Goal: Task Accomplishment & Management: Manage account settings

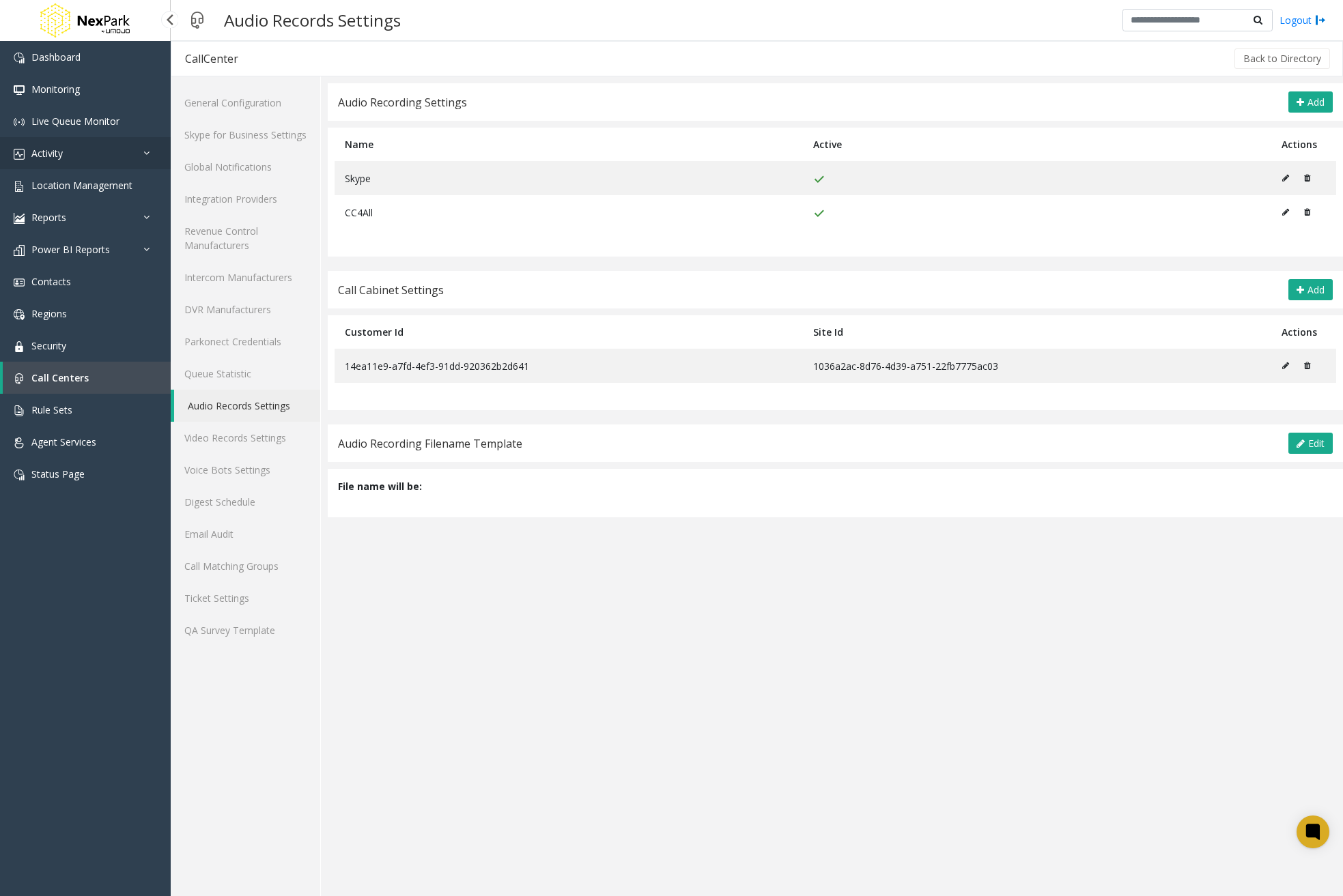
click at [125, 158] on link "Activity" at bounding box center [85, 153] width 171 height 32
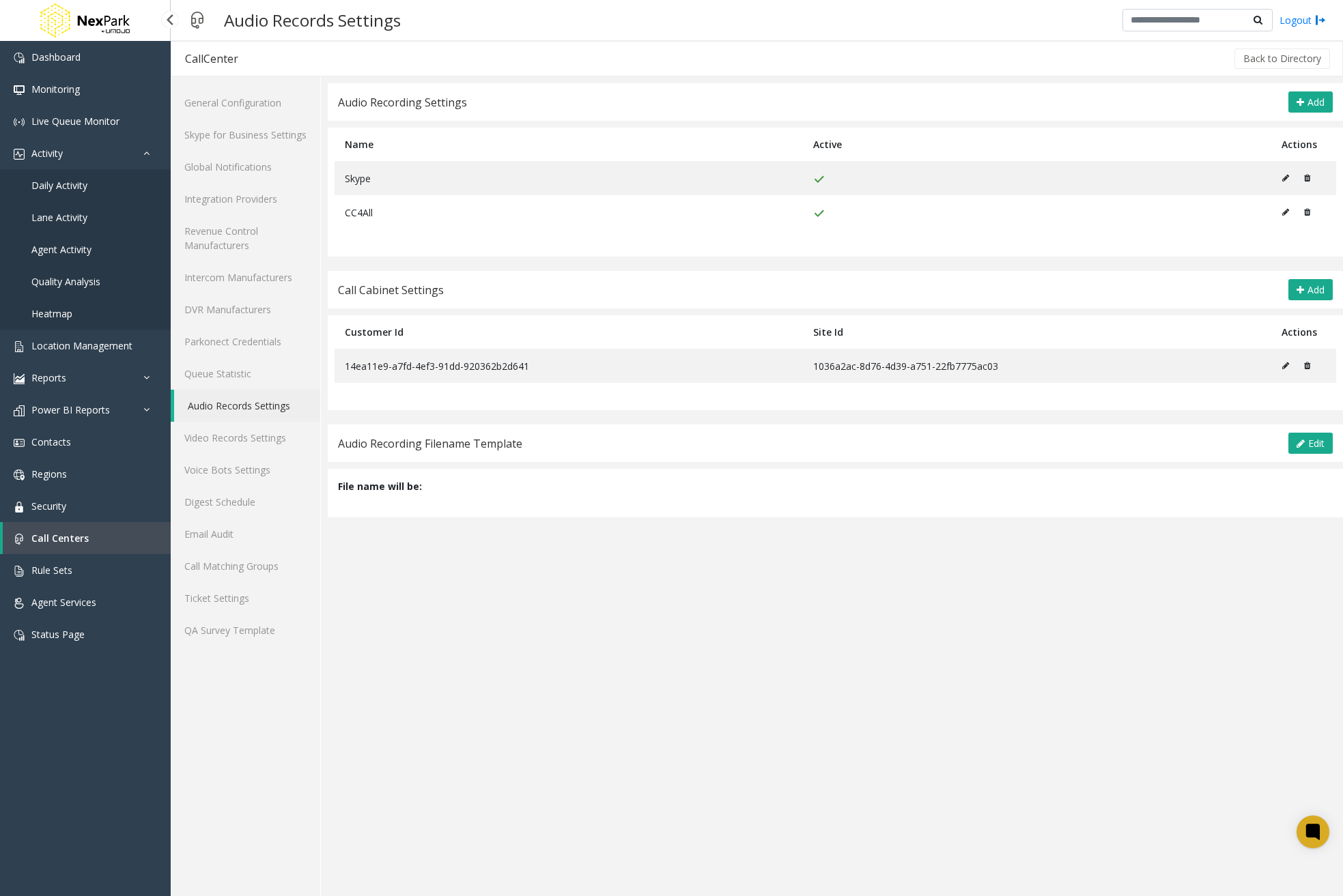
click at [95, 179] on link "Daily Activity" at bounding box center [85, 185] width 171 height 32
click at [96, 190] on link "Daily Activity" at bounding box center [85, 185] width 171 height 32
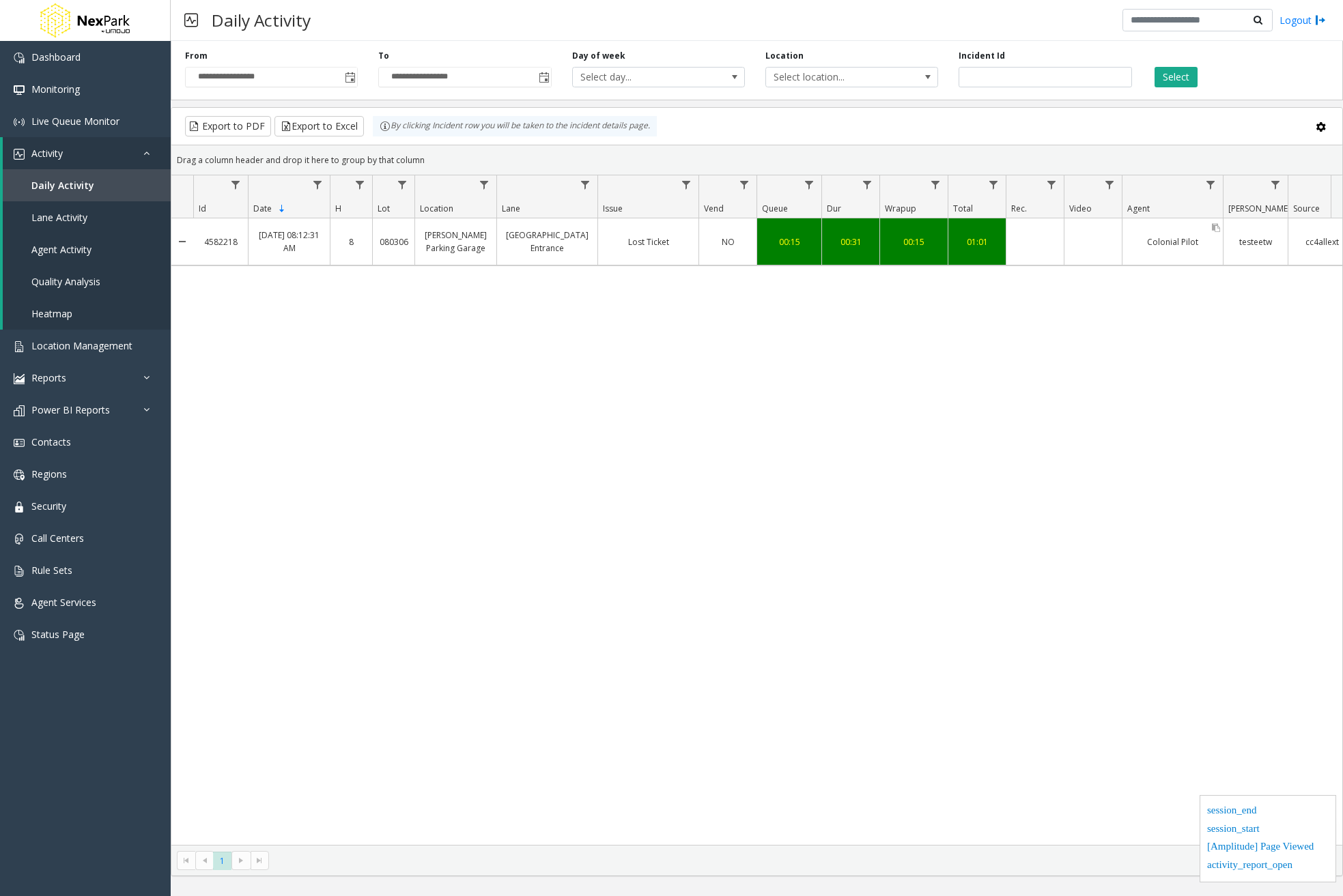
click at [1172, 245] on div "Colonial Pilot" at bounding box center [1173, 242] width 101 height 20
click at [1103, 245] on div "Data table" at bounding box center [1093, 241] width 58 height 7
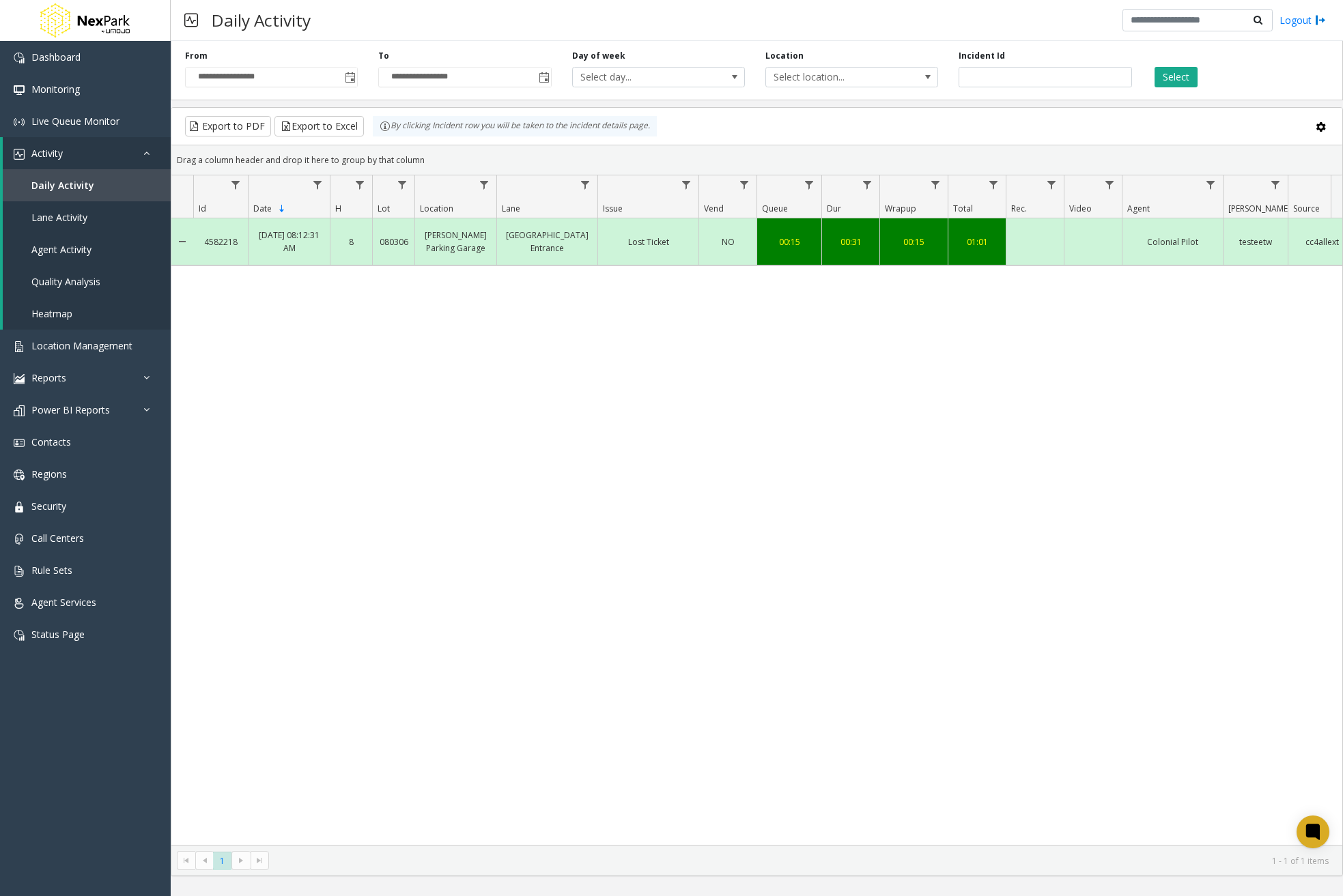
click at [1070, 495] on div "4582218 Sep 5, 2025 08:12:31 AM 8 080306 Waddell Parking Garage Cherokee Street…" at bounding box center [756, 532] width 1171 height 626
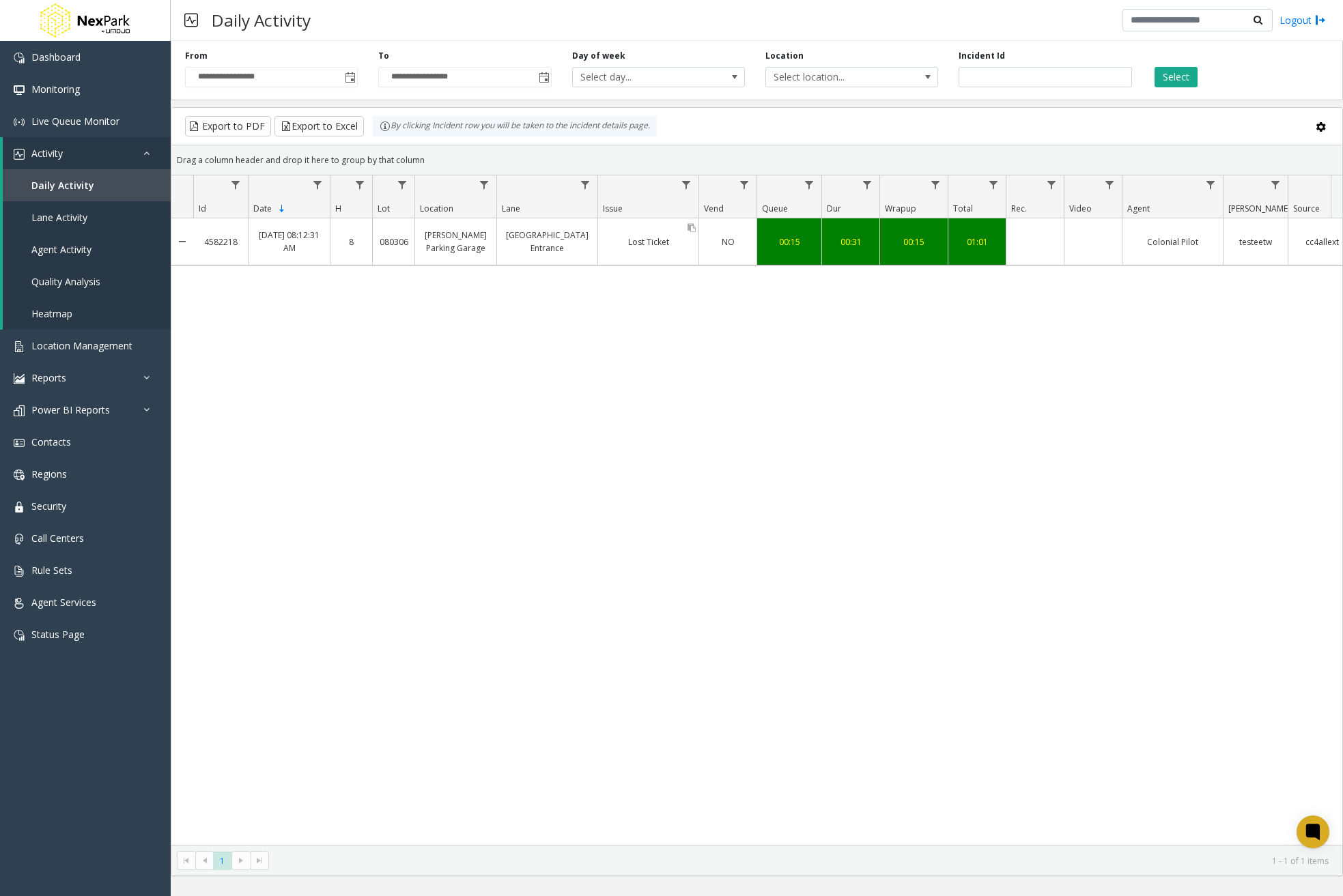
click at [616, 248] on div "Lost Ticket" at bounding box center [649, 242] width 101 height 20
click at [1030, 241] on button "Data table" at bounding box center [1035, 242] width 23 height 16
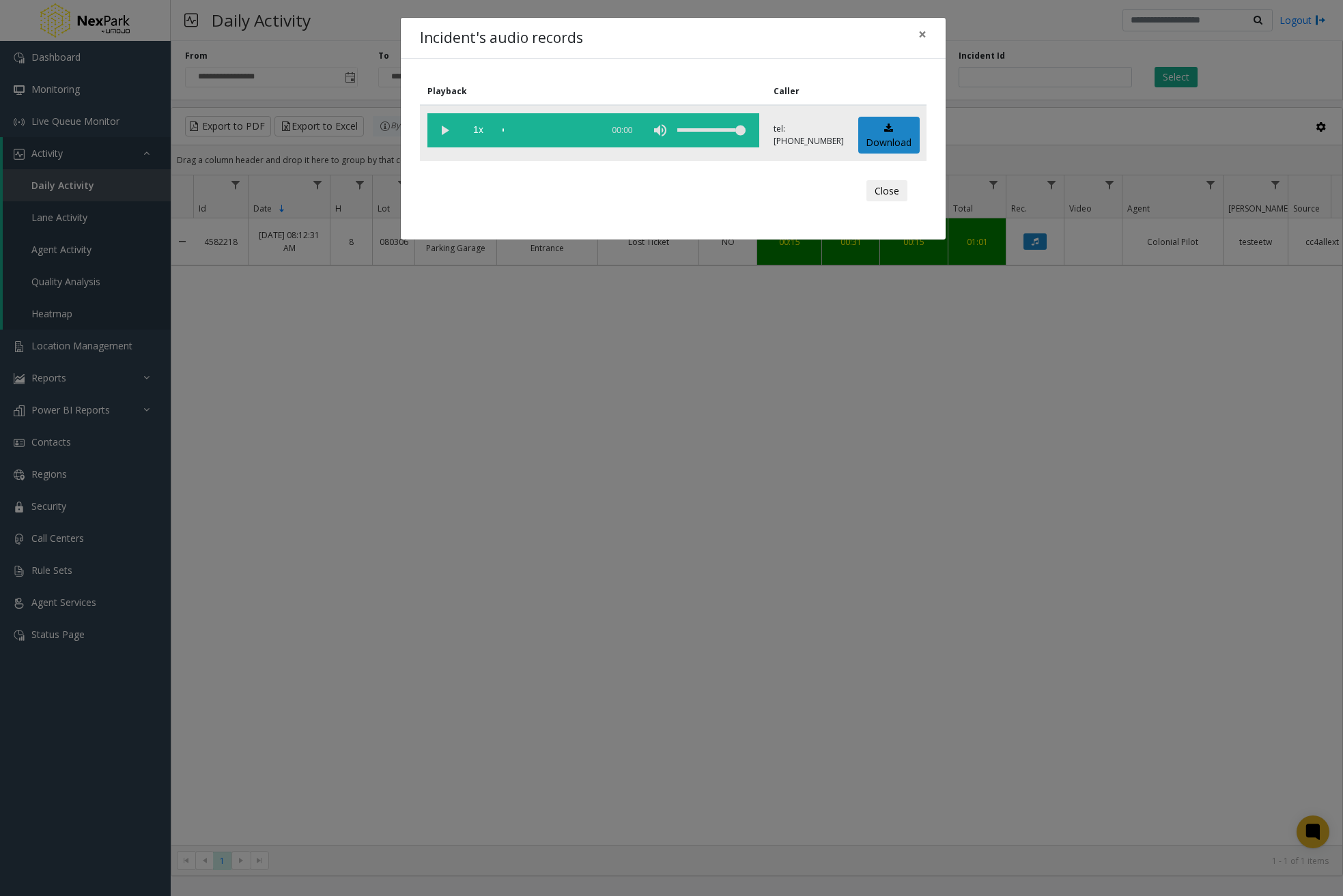
click at [447, 121] on vg-play-pause at bounding box center [445, 130] width 34 height 34
click at [549, 127] on div "scrub bar" at bounding box center [549, 130] width 93 height 34
click at [571, 127] on div "scrub bar" at bounding box center [549, 130] width 93 height 34
click at [444, 126] on vg-play-pause at bounding box center [445, 130] width 34 height 34
click at [902, 134] on link "Download" at bounding box center [889, 135] width 61 height 38
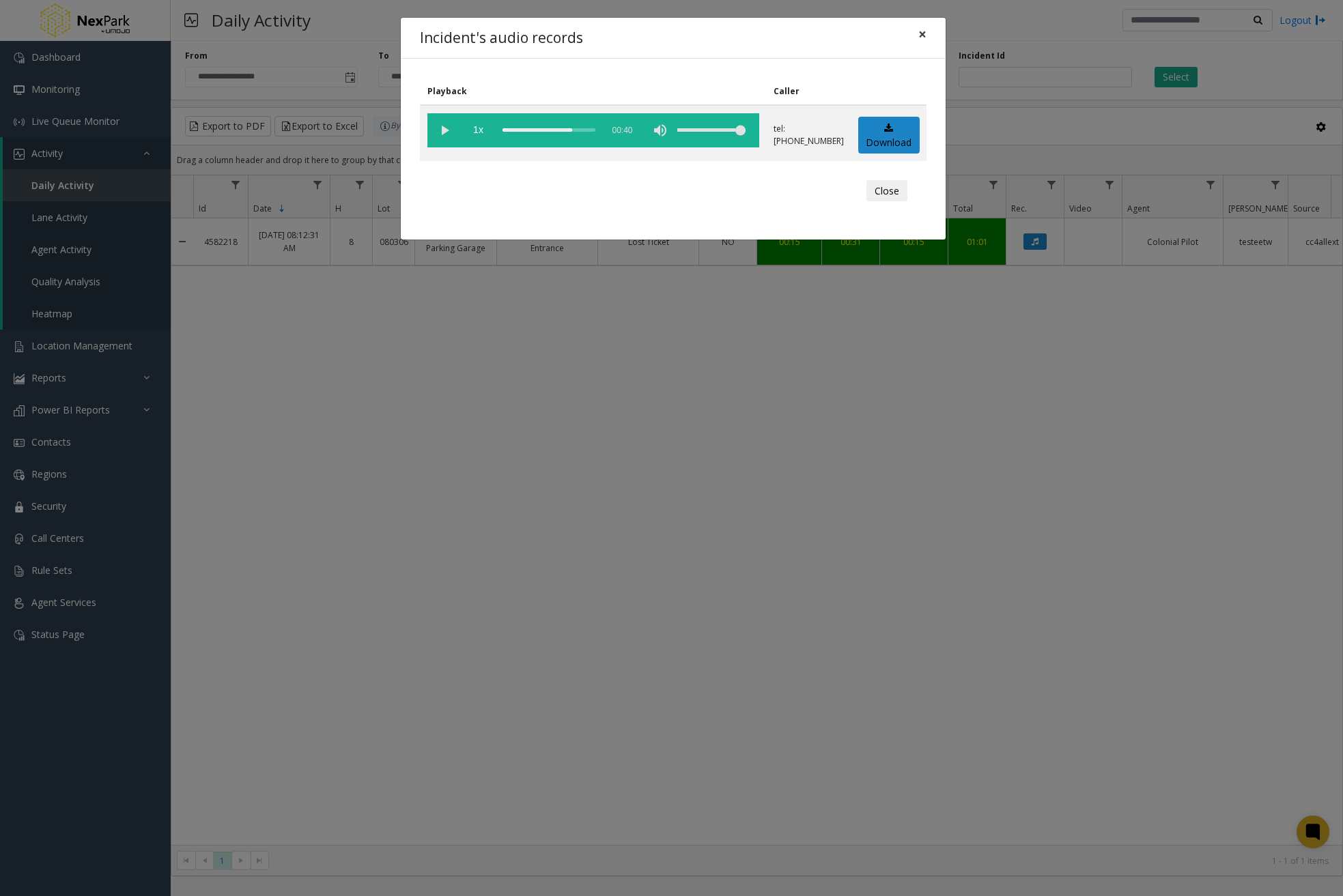
click at [920, 37] on span "×" at bounding box center [922, 34] width 8 height 19
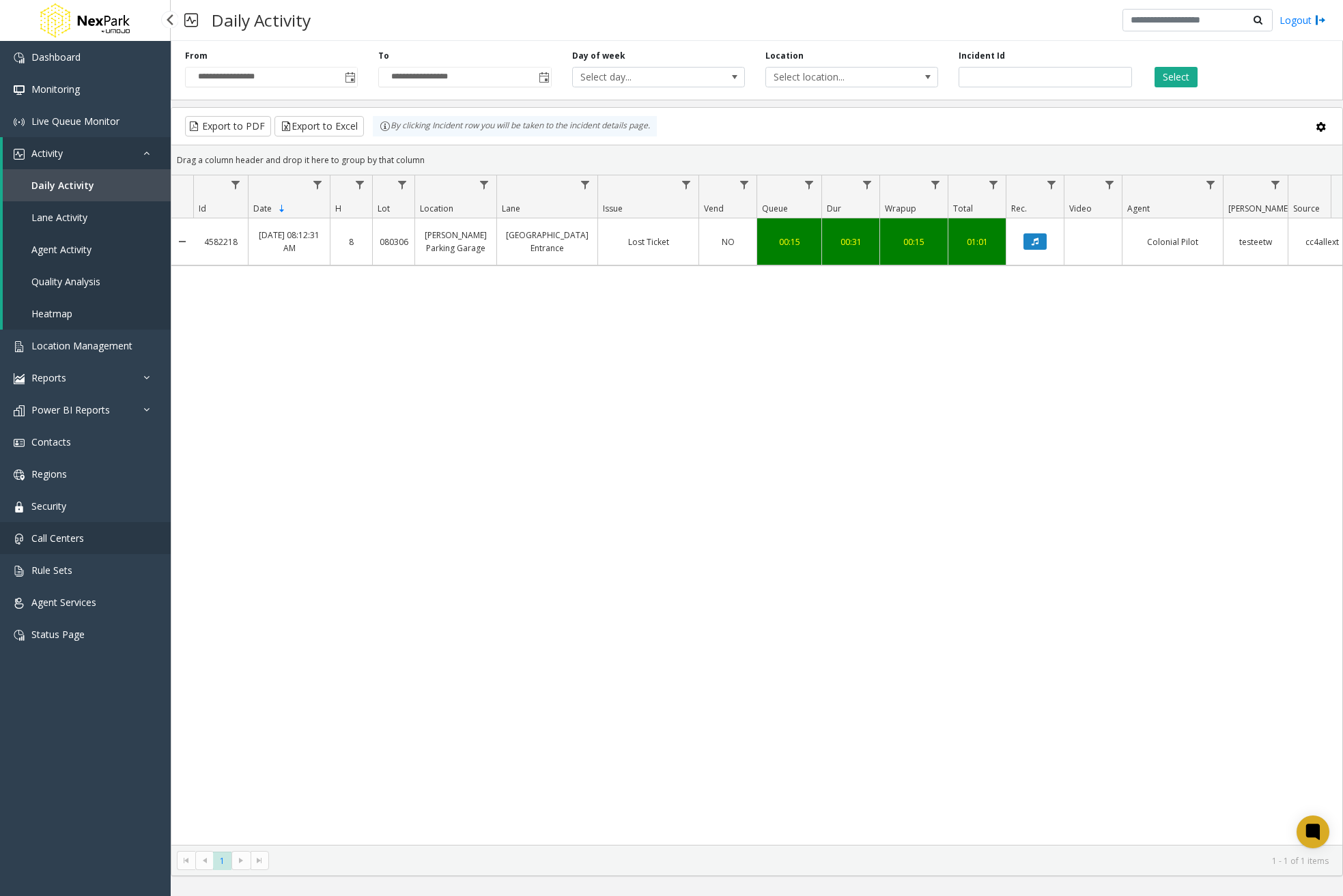
click at [72, 534] on span "Call Centers" at bounding box center [58, 538] width 52 height 13
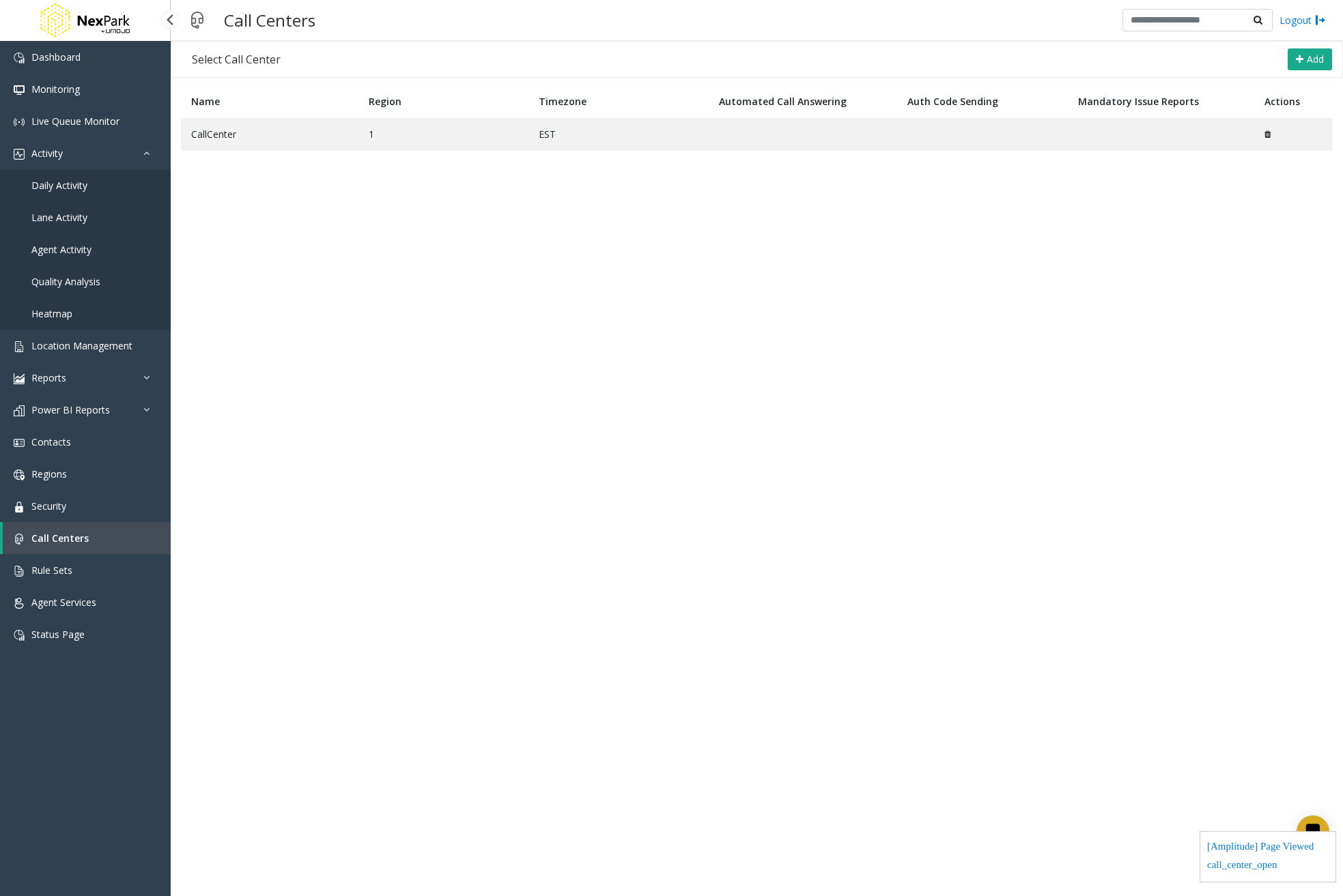
click at [106, 541] on link "Call Centers" at bounding box center [87, 538] width 168 height 32
click at [290, 142] on td "CallCenter" at bounding box center [270, 134] width 178 height 33
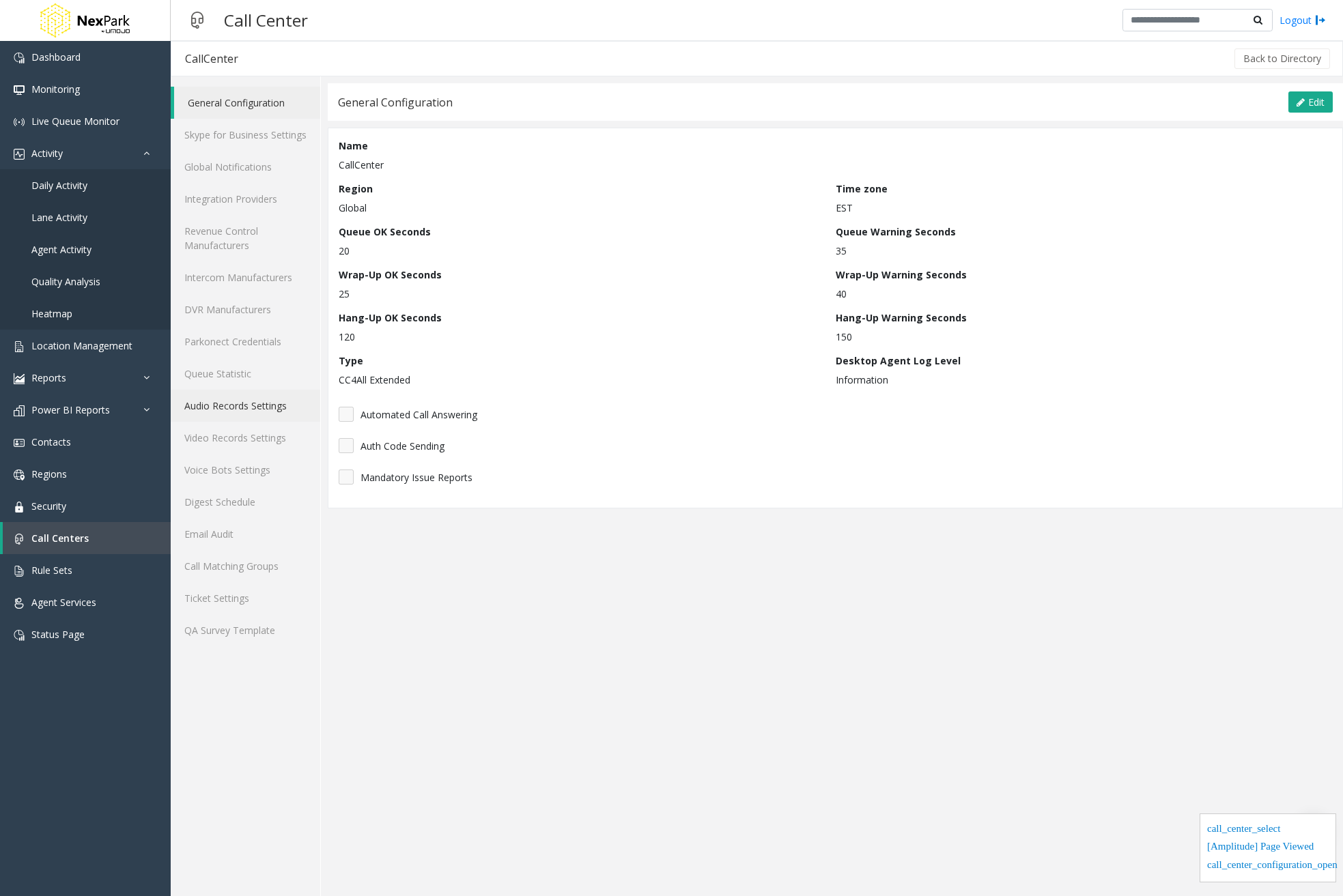
click at [270, 398] on link "Audio Records Settings" at bounding box center [245, 406] width 149 height 32
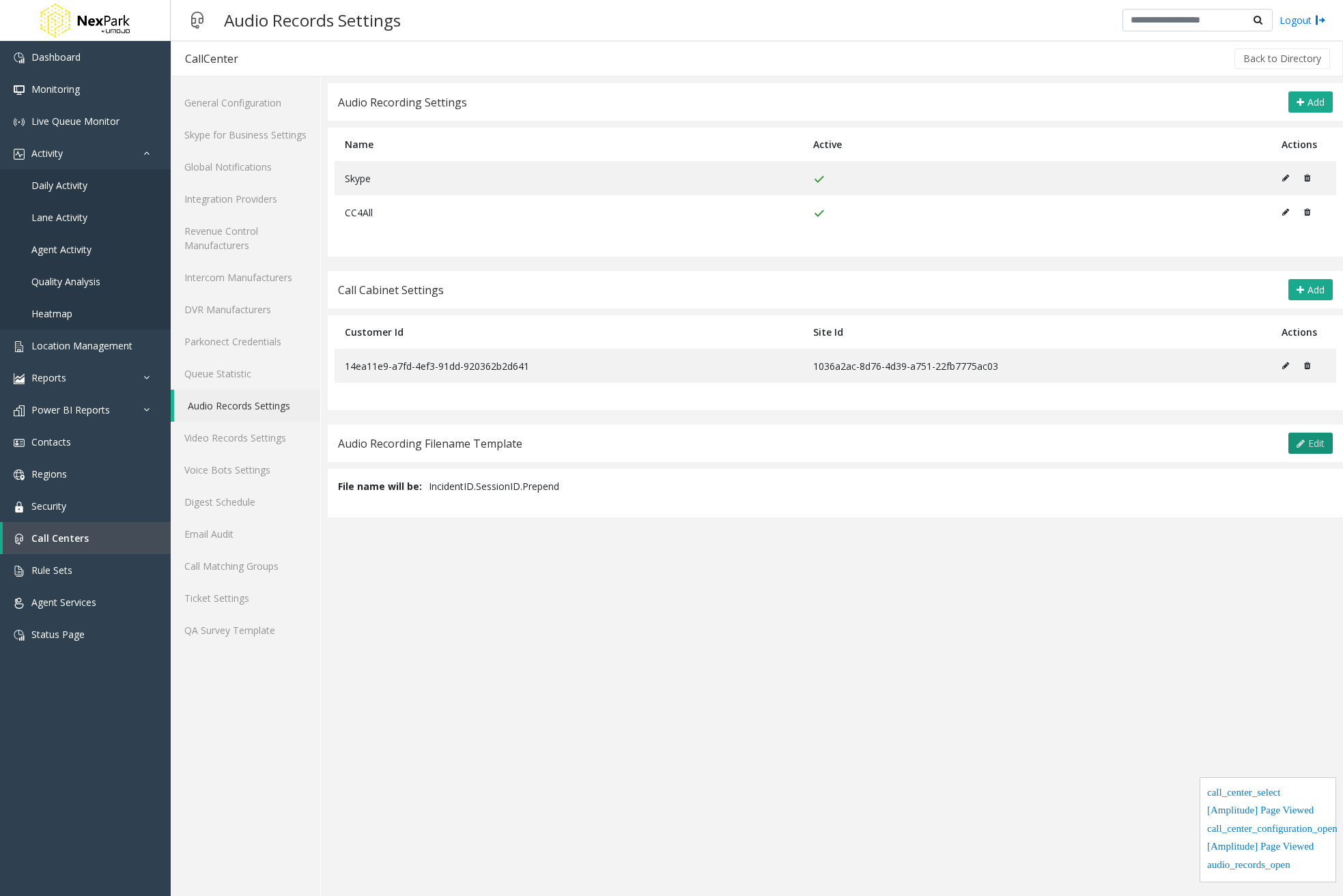
click at [1314, 449] on span "Edit" at bounding box center [1317, 444] width 16 height 13
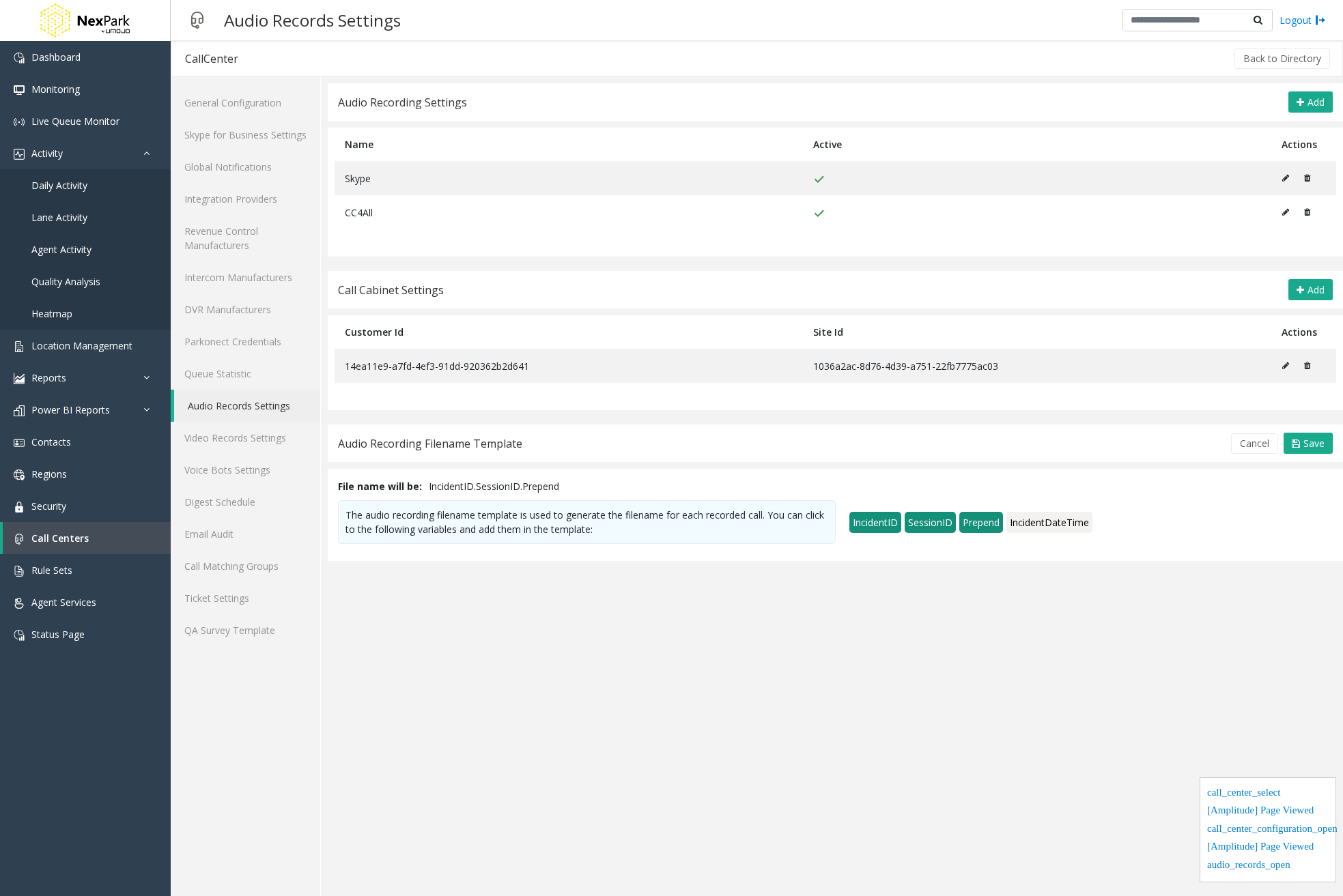
click at [880, 529] on span "IncidentID" at bounding box center [875, 522] width 52 height 21
click at [937, 521] on span "SessionID" at bounding box center [931, 522] width 51 height 21
click at [986, 522] on span "Prepend" at bounding box center [982, 522] width 44 height 21
click at [1310, 448] on span "Save" at bounding box center [1314, 444] width 21 height 13
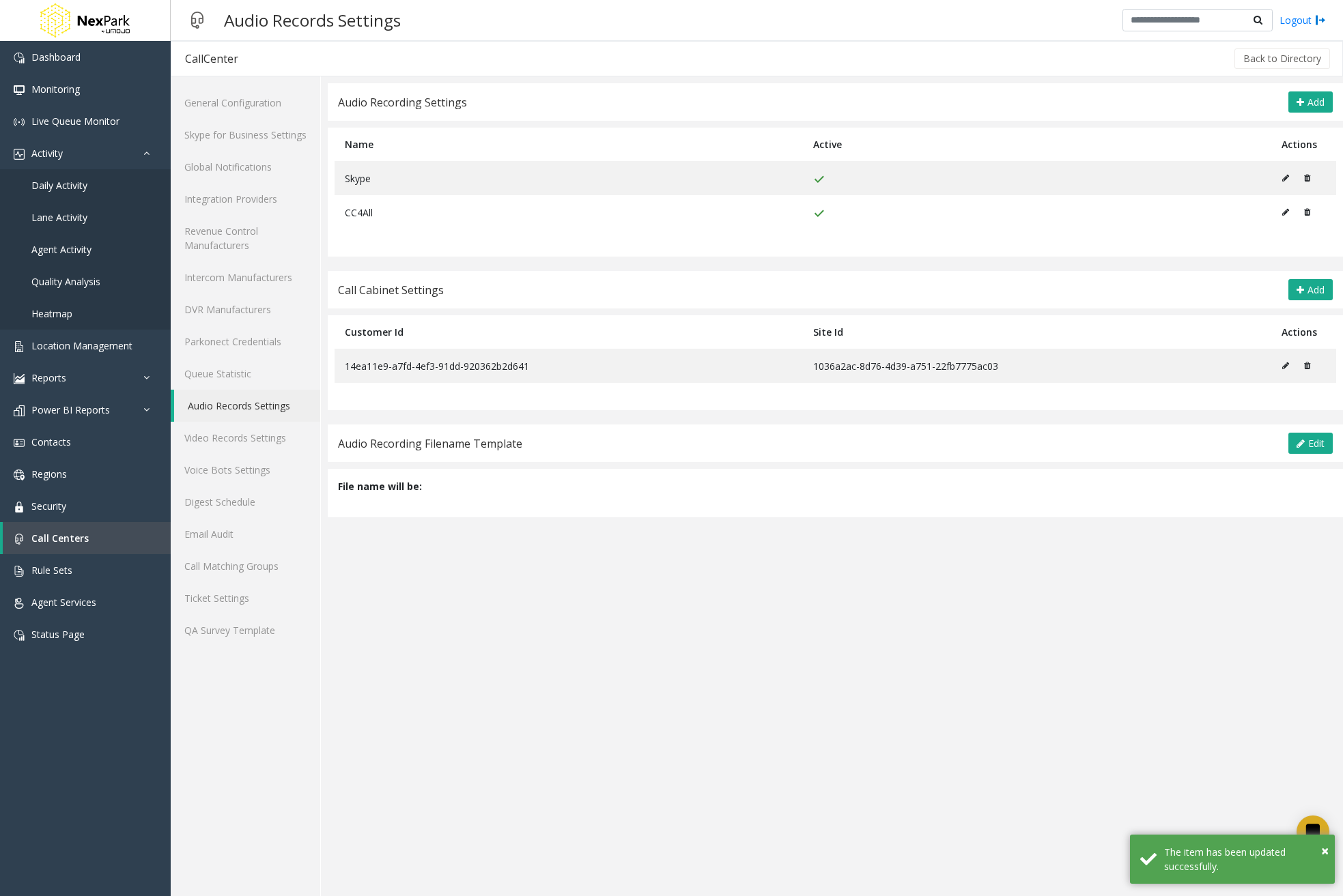
click at [927, 667] on app-audio-records-settings "Audio Recording Settings Add Name Active Actions Skype CC4All Call Cabinet Sett…" at bounding box center [836, 490] width 1016 height 813
click at [648, 654] on app-audio-records-settings "Audio Recording Settings Add Name Active Actions Skype CC4All Call Cabinet Sett…" at bounding box center [836, 490] width 1016 height 813
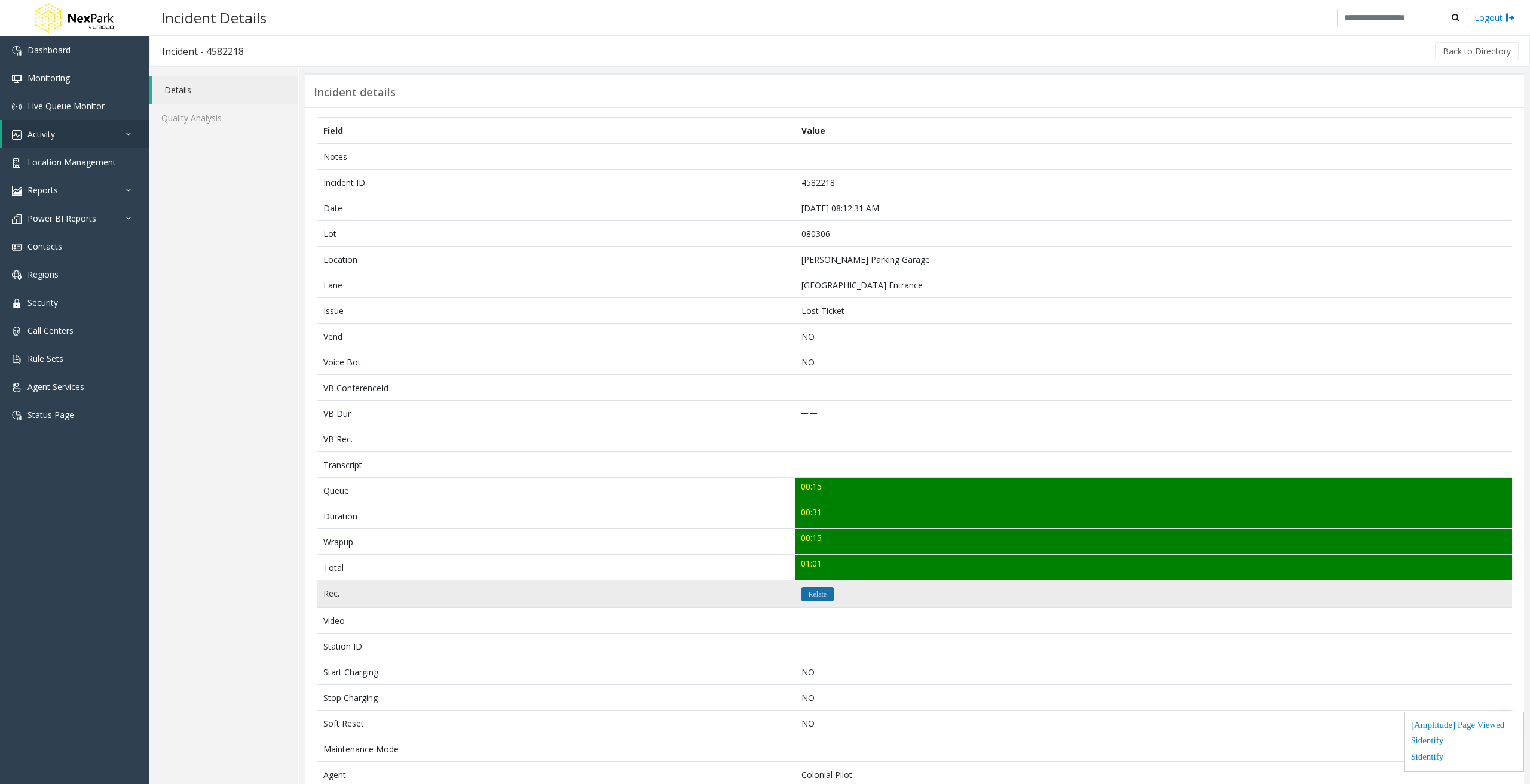
click at [823, 592] on button "Relate" at bounding box center [818, 594] width 33 height 14
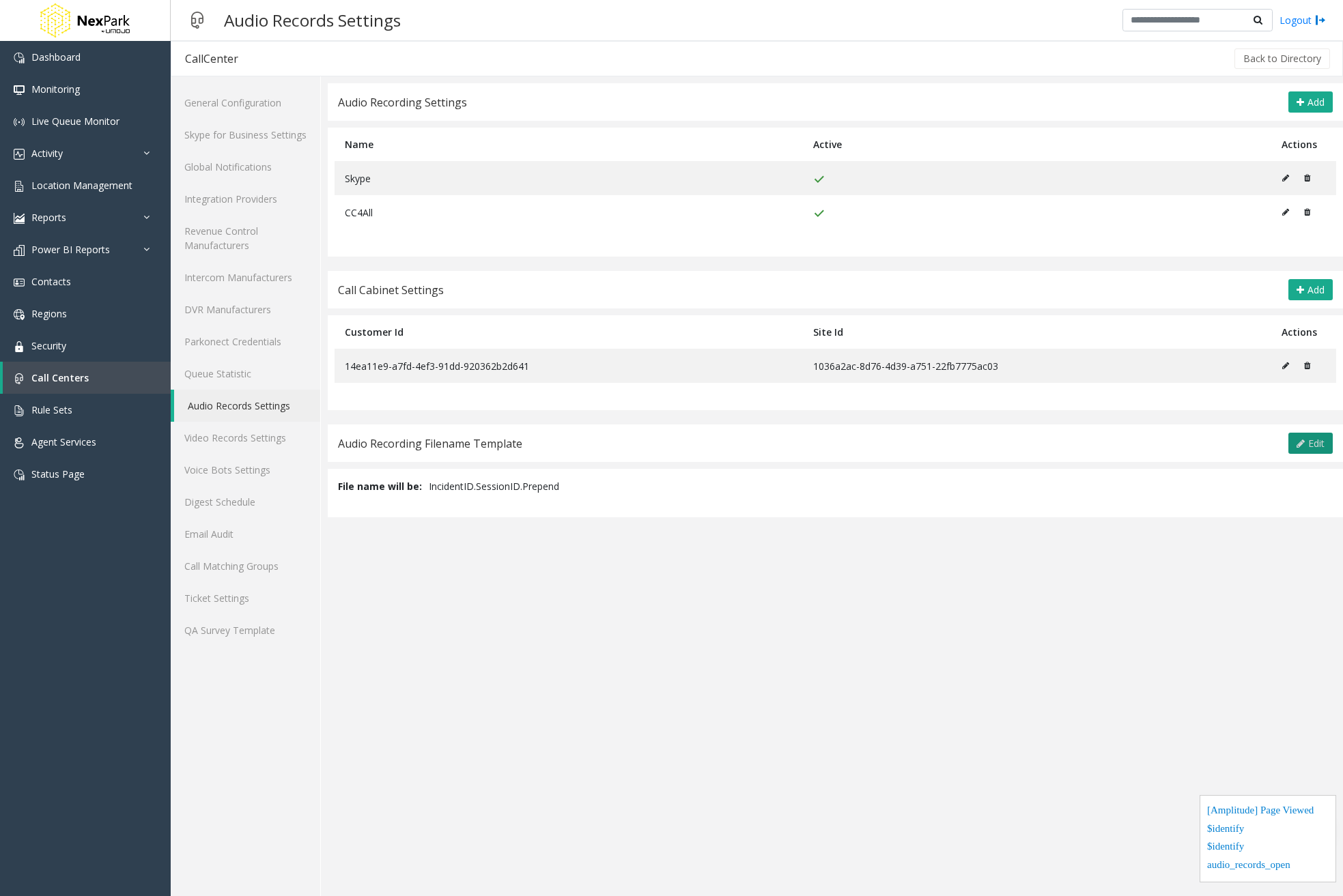
click at [1307, 445] on button "Edit" at bounding box center [1310, 444] width 44 height 22
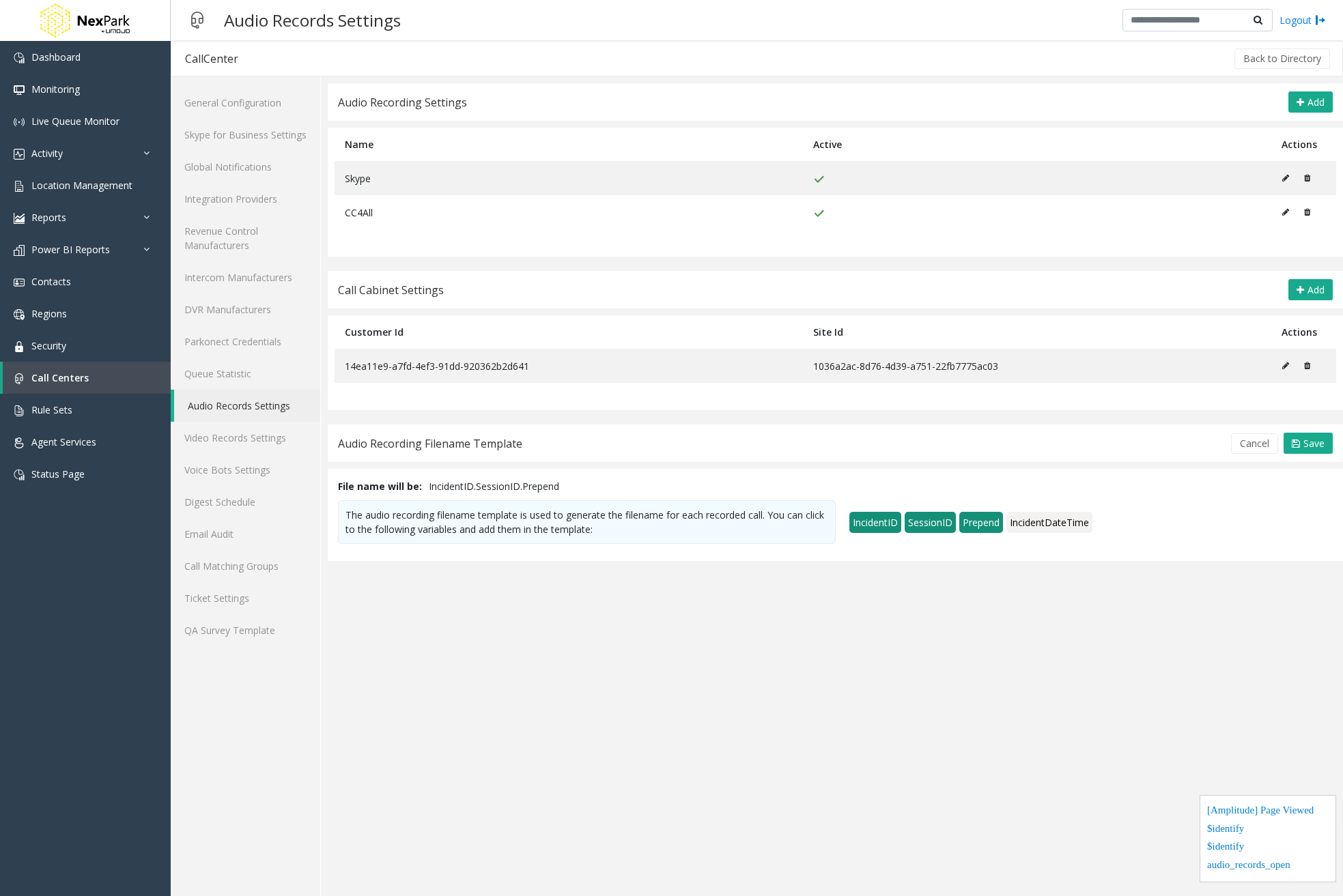
click at [864, 515] on span "IncidentID" at bounding box center [875, 522] width 52 height 21
click at [919, 527] on span "SessionID" at bounding box center [931, 522] width 51 height 21
click at [1309, 444] on span "Save" at bounding box center [1314, 444] width 21 height 13
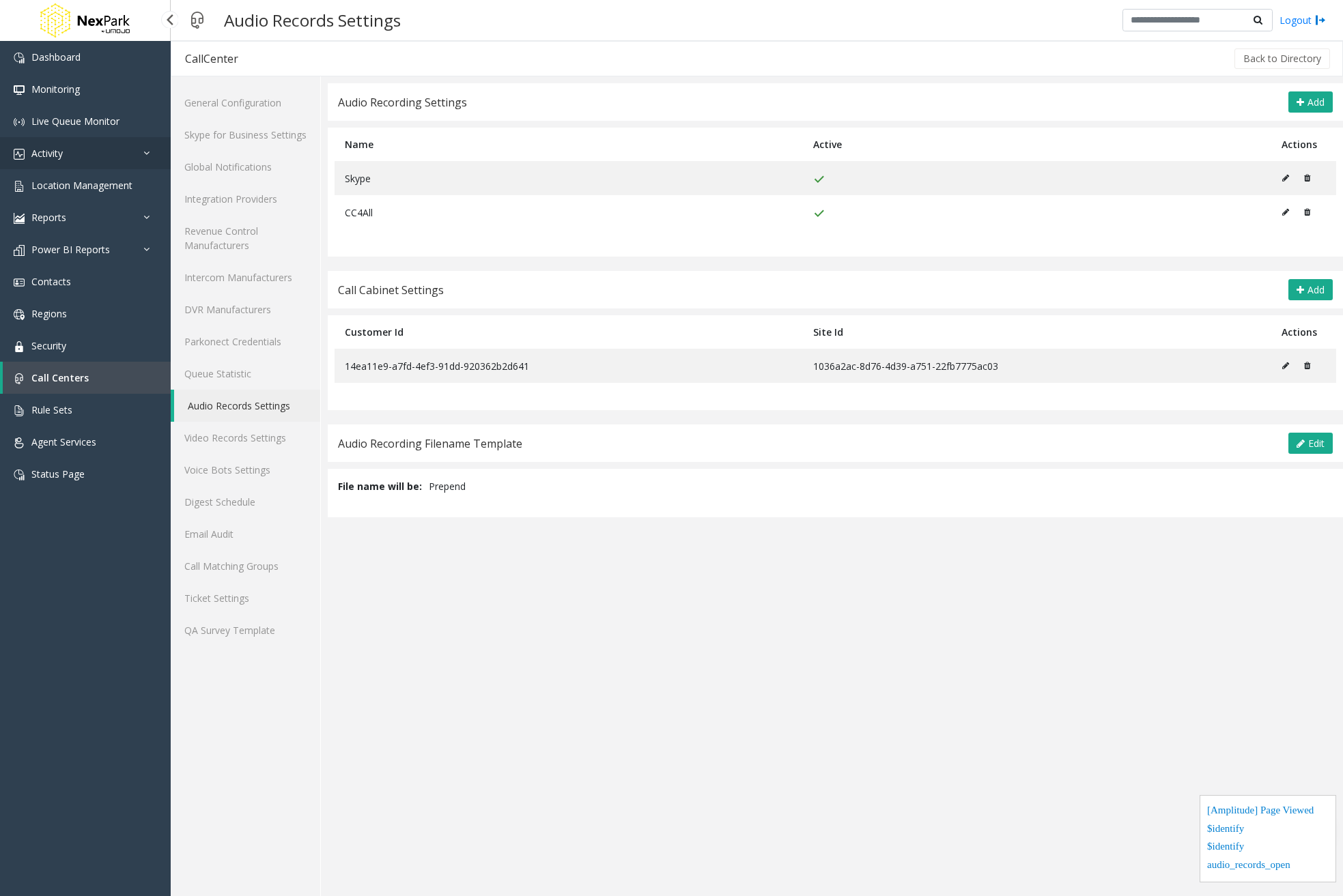
click at [81, 153] on link "Activity" at bounding box center [85, 153] width 171 height 32
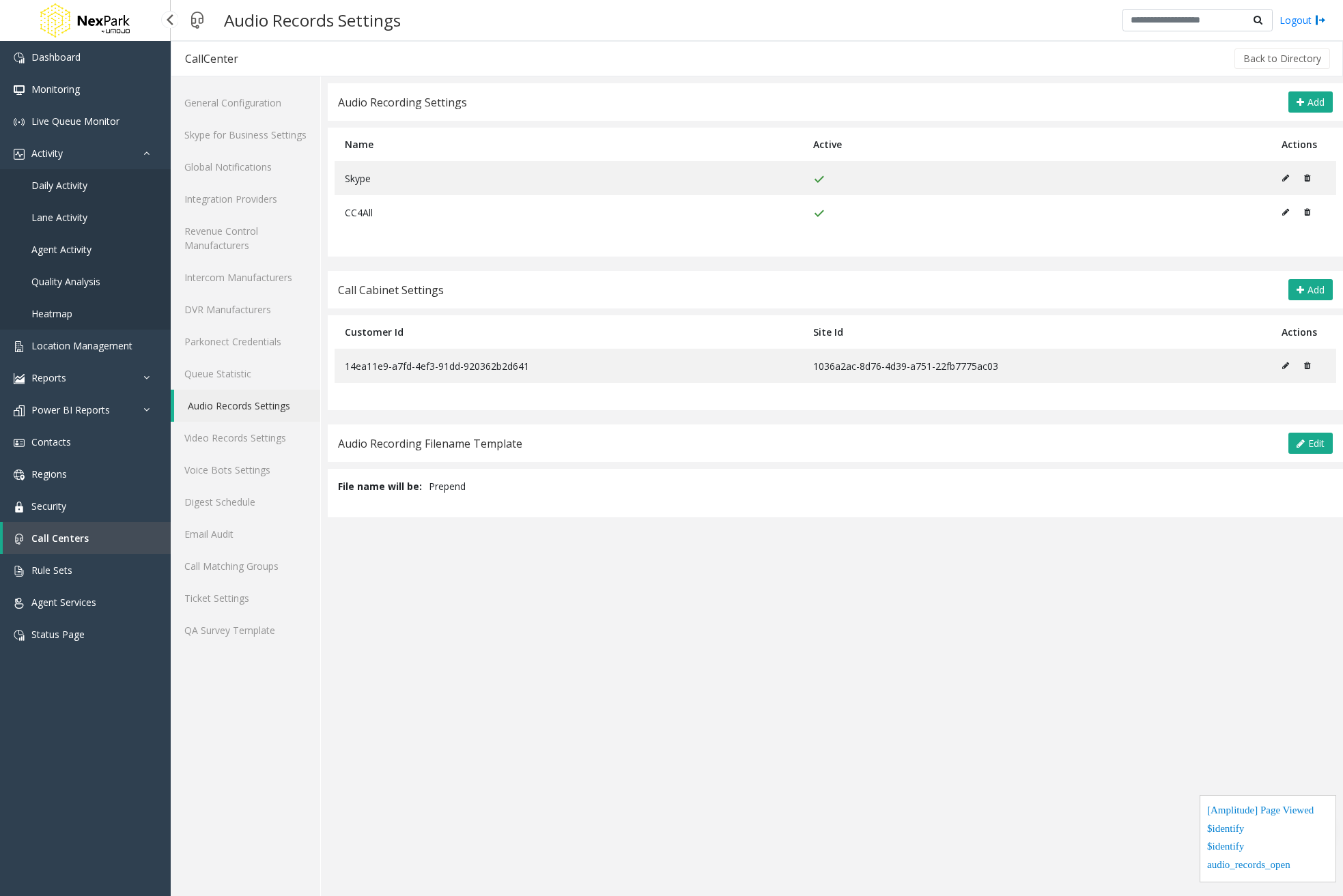
click at [98, 186] on link "Daily Activity" at bounding box center [85, 185] width 171 height 32
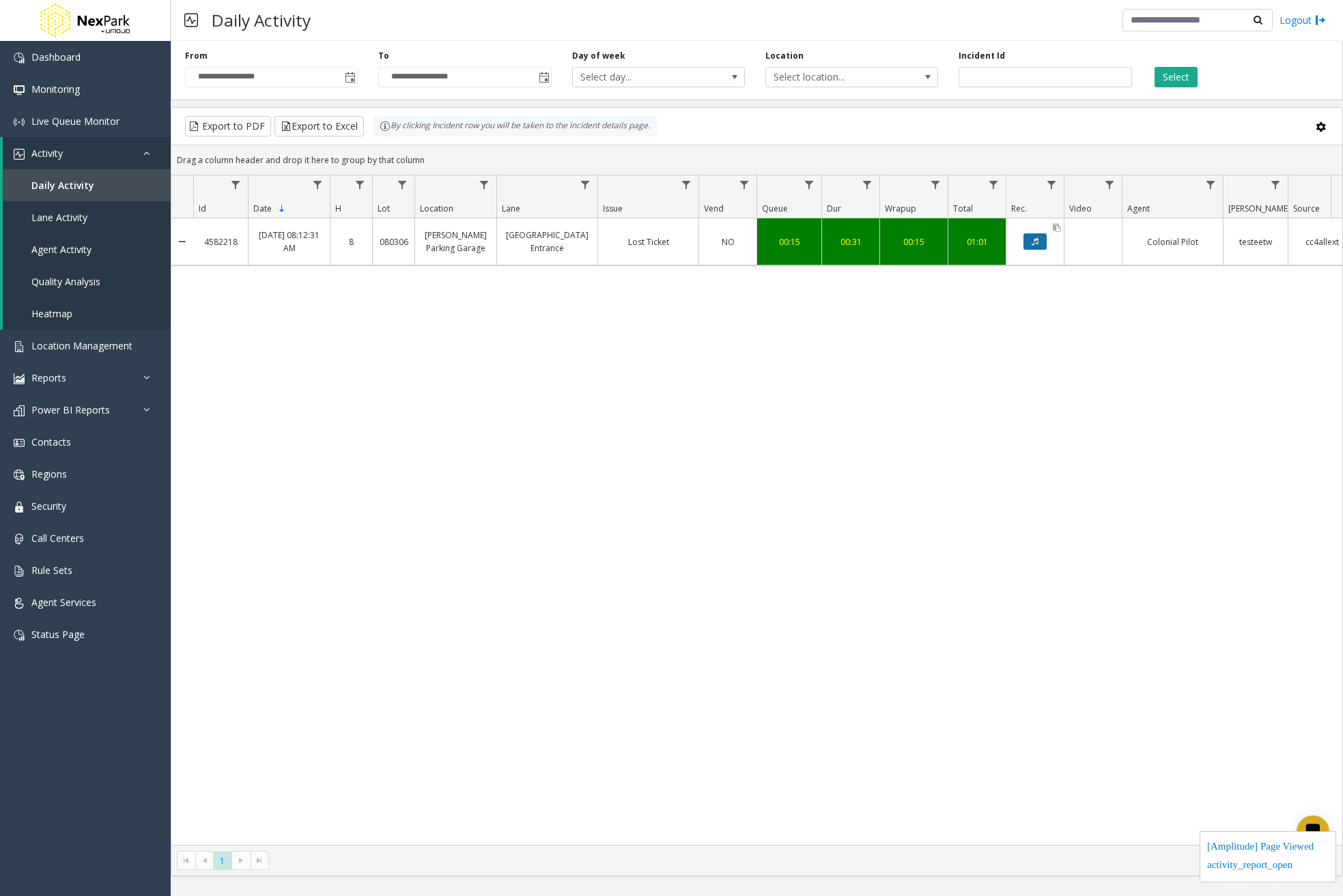
click at [1037, 239] on icon "Data table" at bounding box center [1035, 241] width 7 height 8
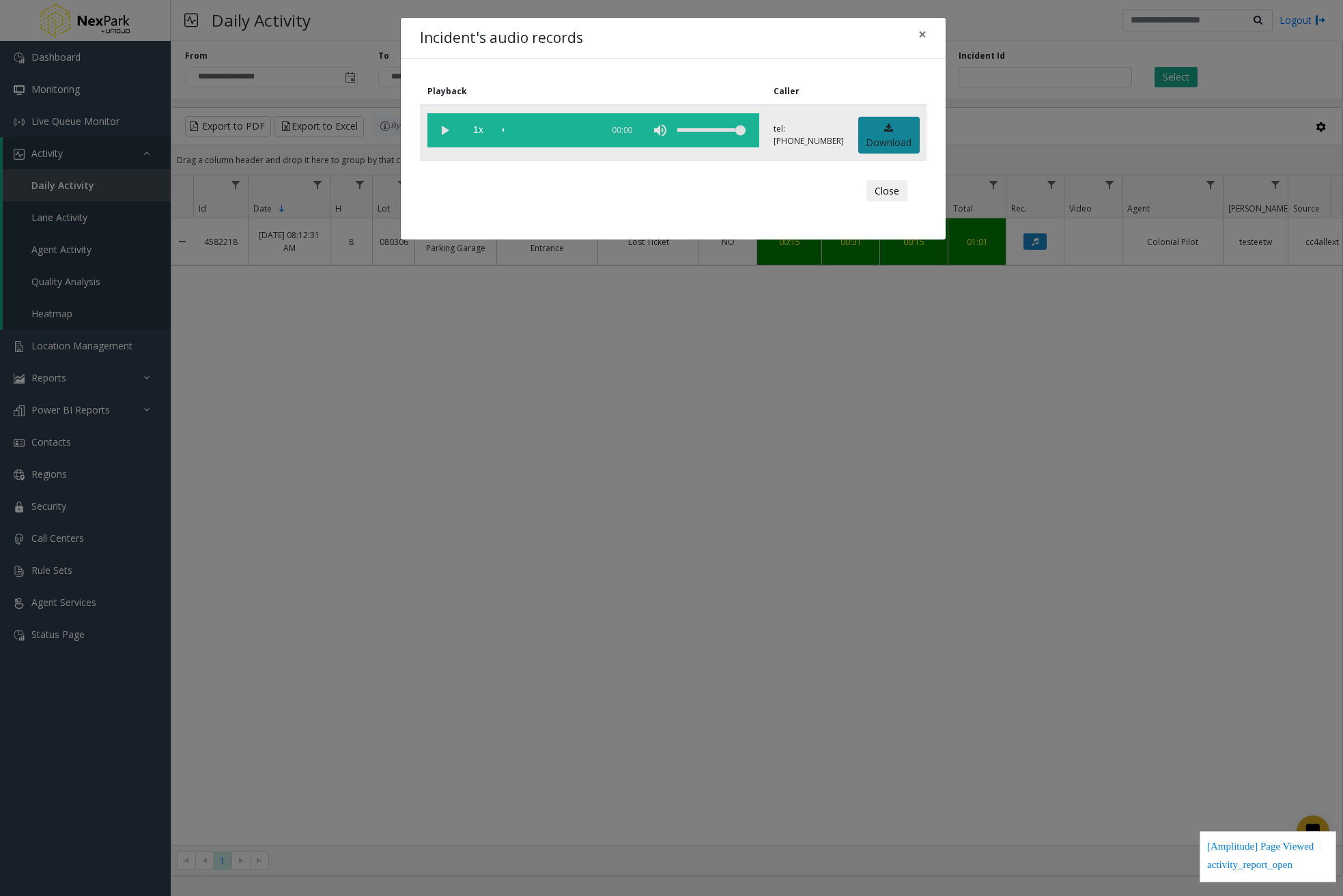
click at [892, 146] on link "Download" at bounding box center [889, 135] width 61 height 38
click at [926, 35] on span "×" at bounding box center [922, 34] width 8 height 19
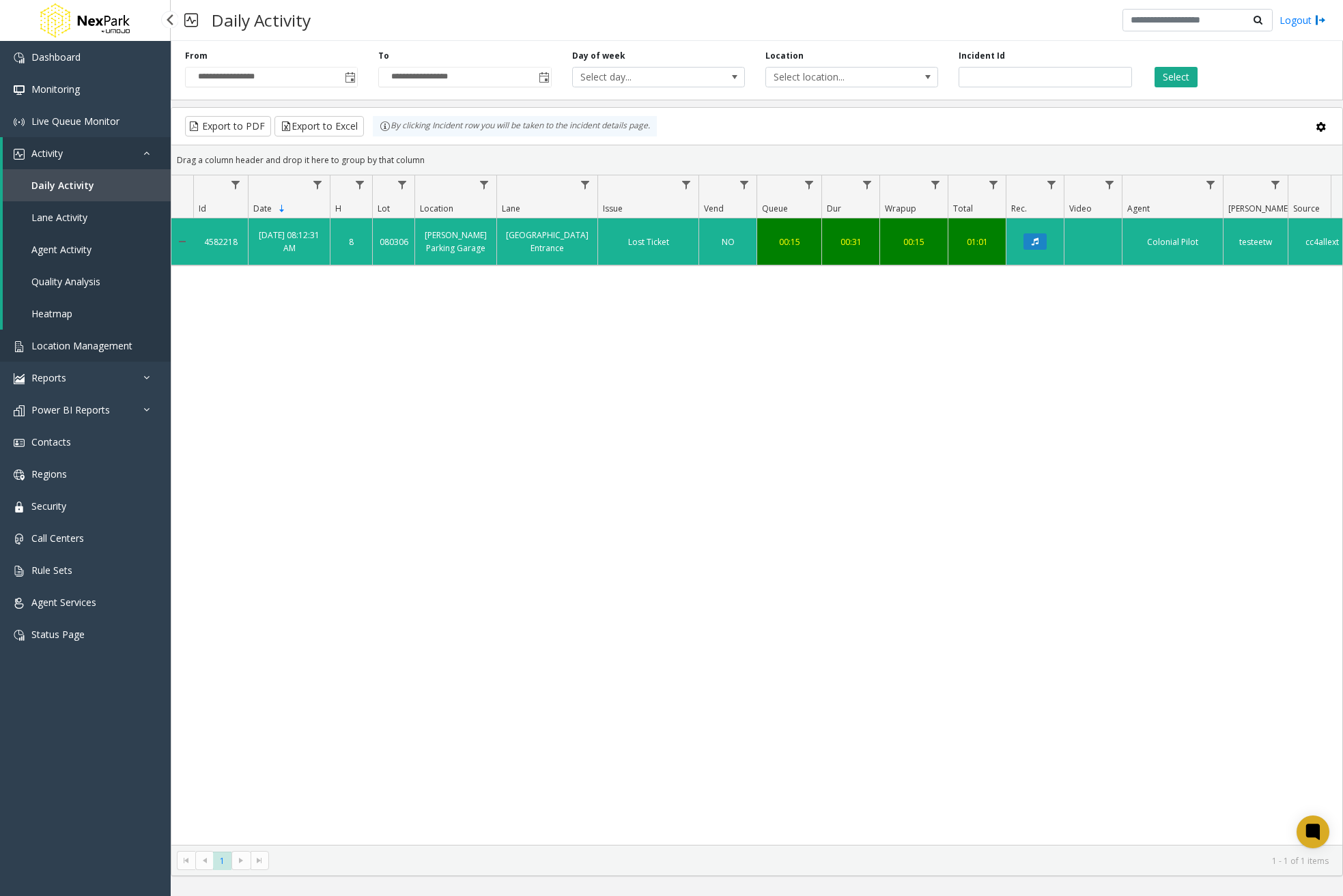
click at [150, 348] on link "Location Management" at bounding box center [85, 346] width 171 height 32
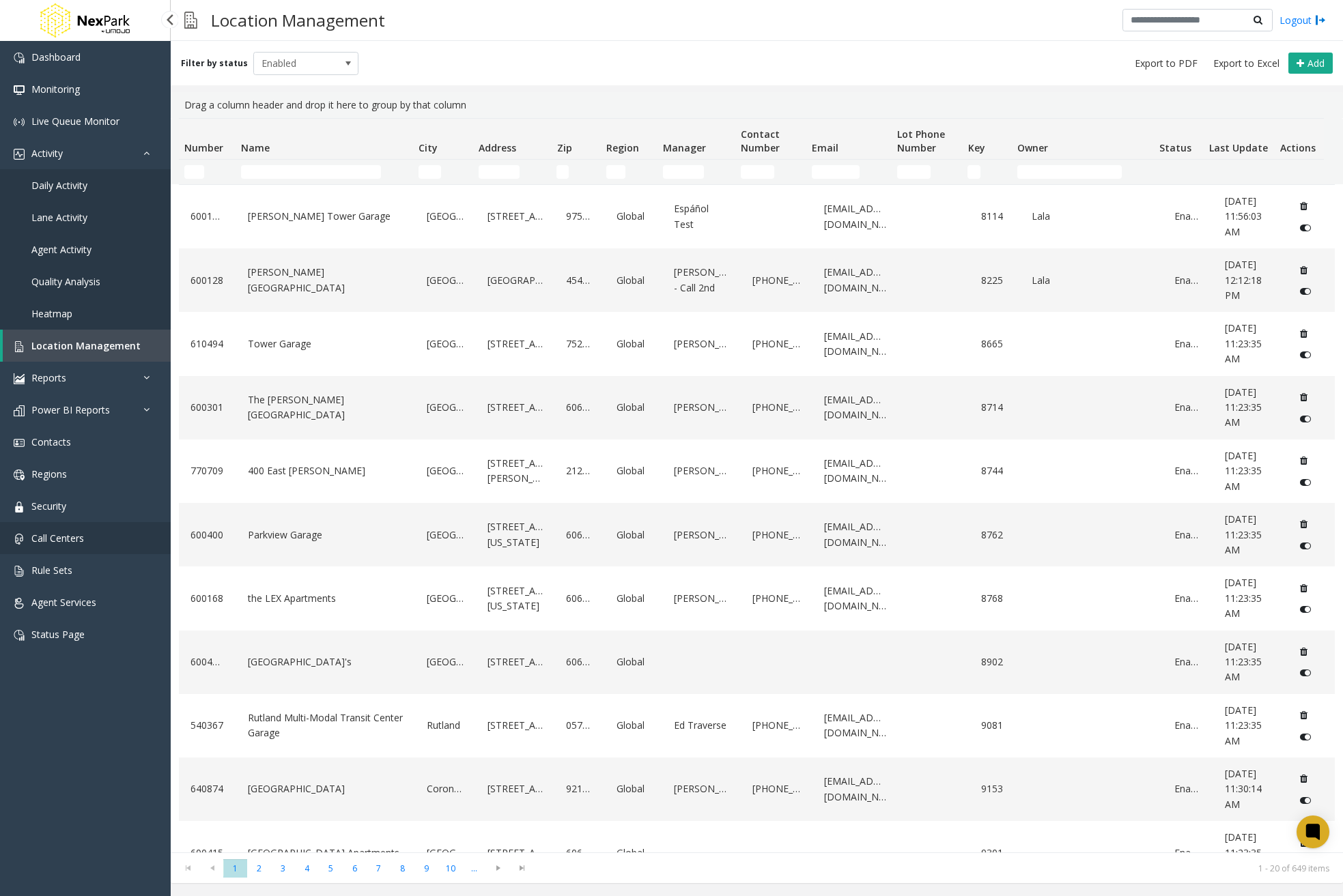
click at [78, 536] on span "Call Centers" at bounding box center [58, 538] width 52 height 13
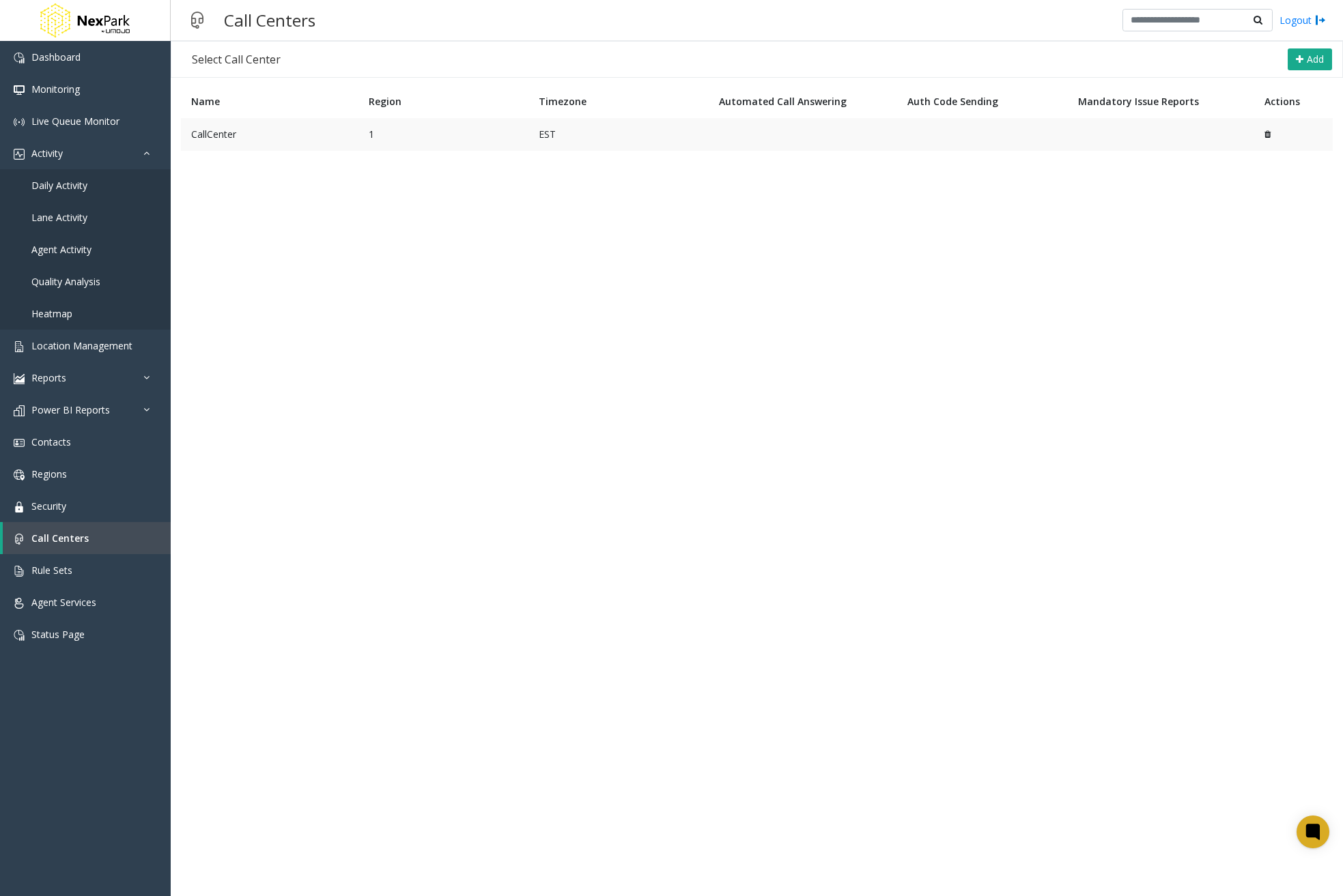
click at [407, 135] on td "1" at bounding box center [443, 134] width 170 height 33
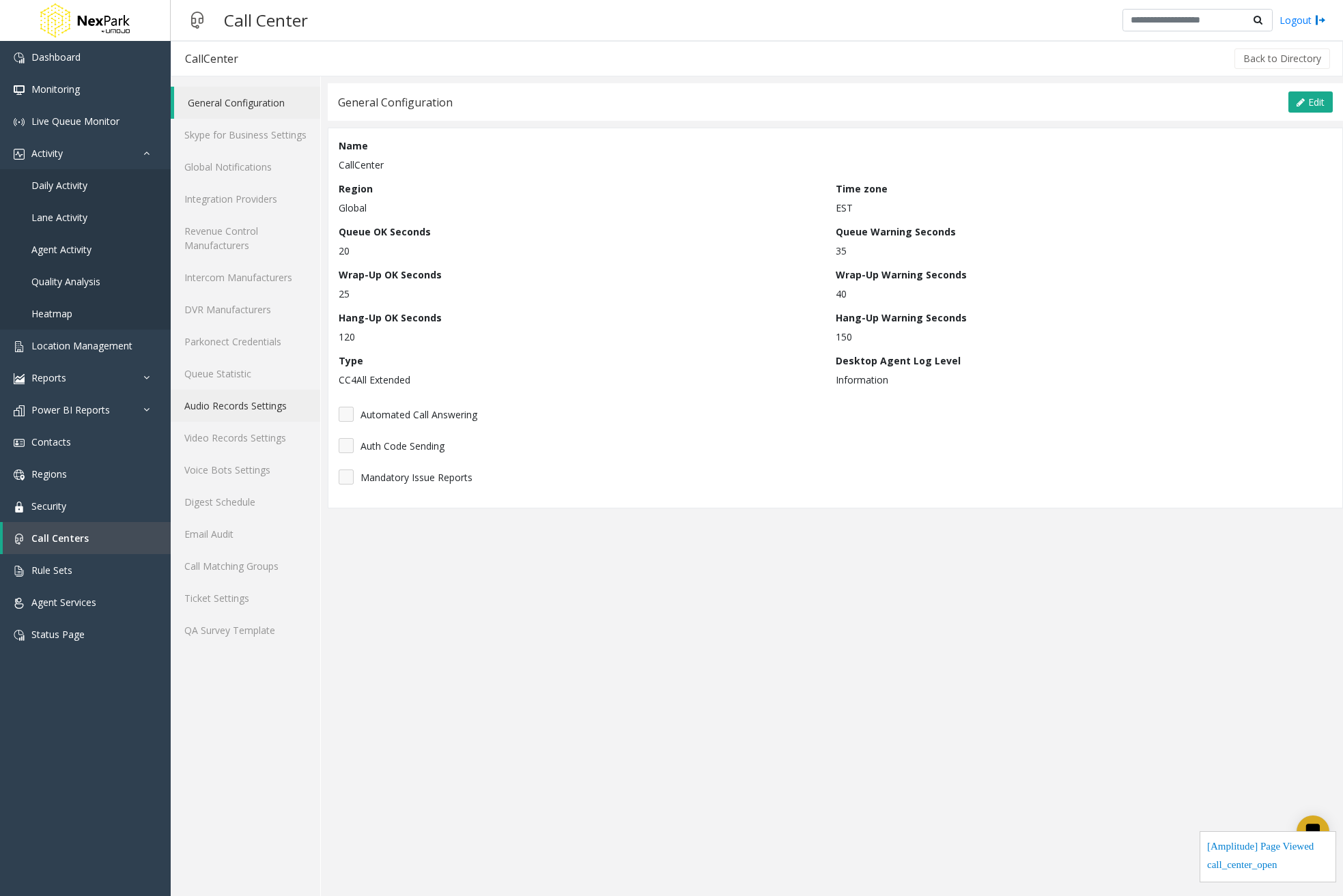
click at [251, 405] on link "Audio Records Settings" at bounding box center [245, 406] width 149 height 32
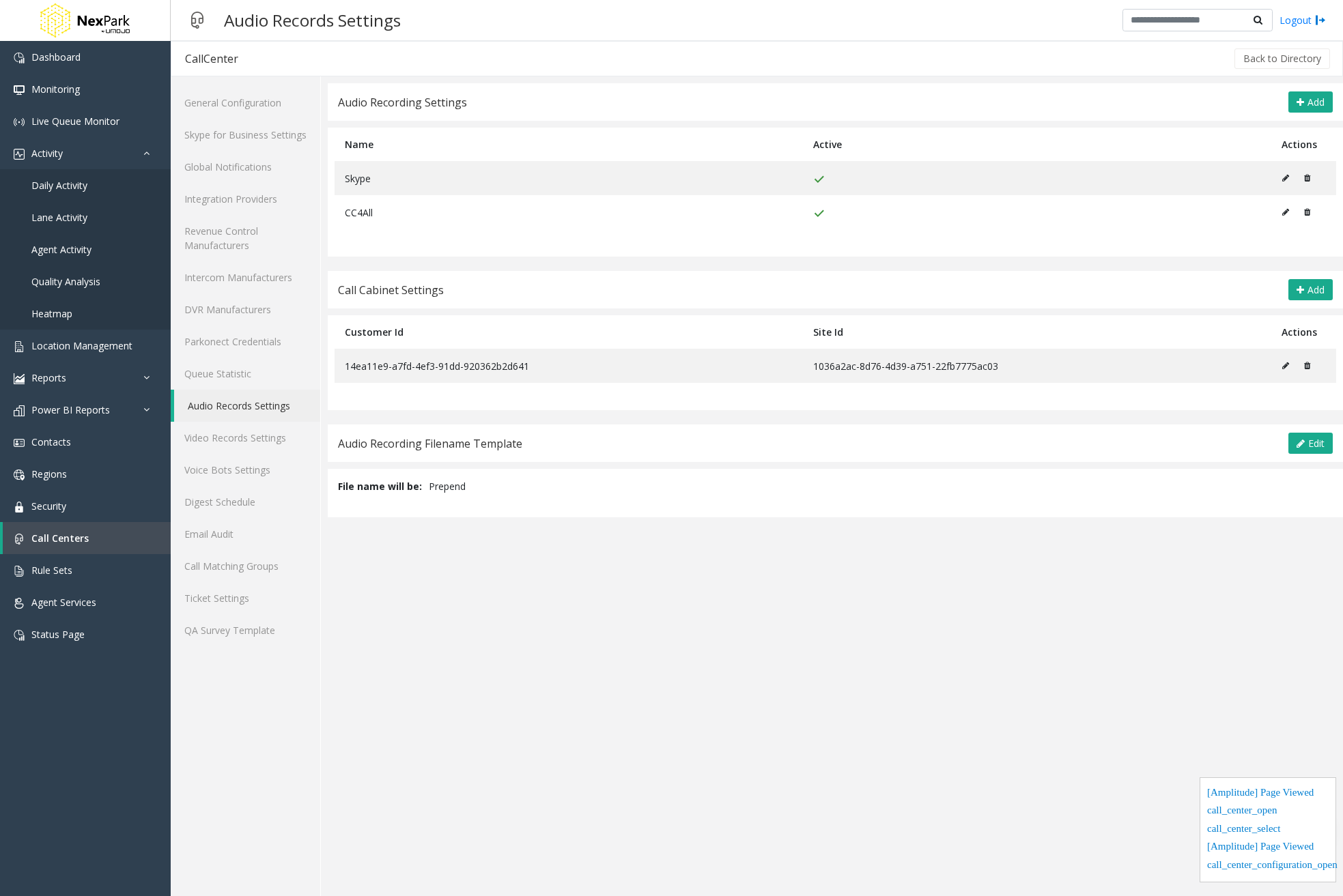
click at [1334, 436] on div "Audio Recording Filename Template Edit Cancel Save" at bounding box center [836, 444] width 1016 height 38
click at [1326, 447] on button "Edit" at bounding box center [1310, 444] width 44 height 22
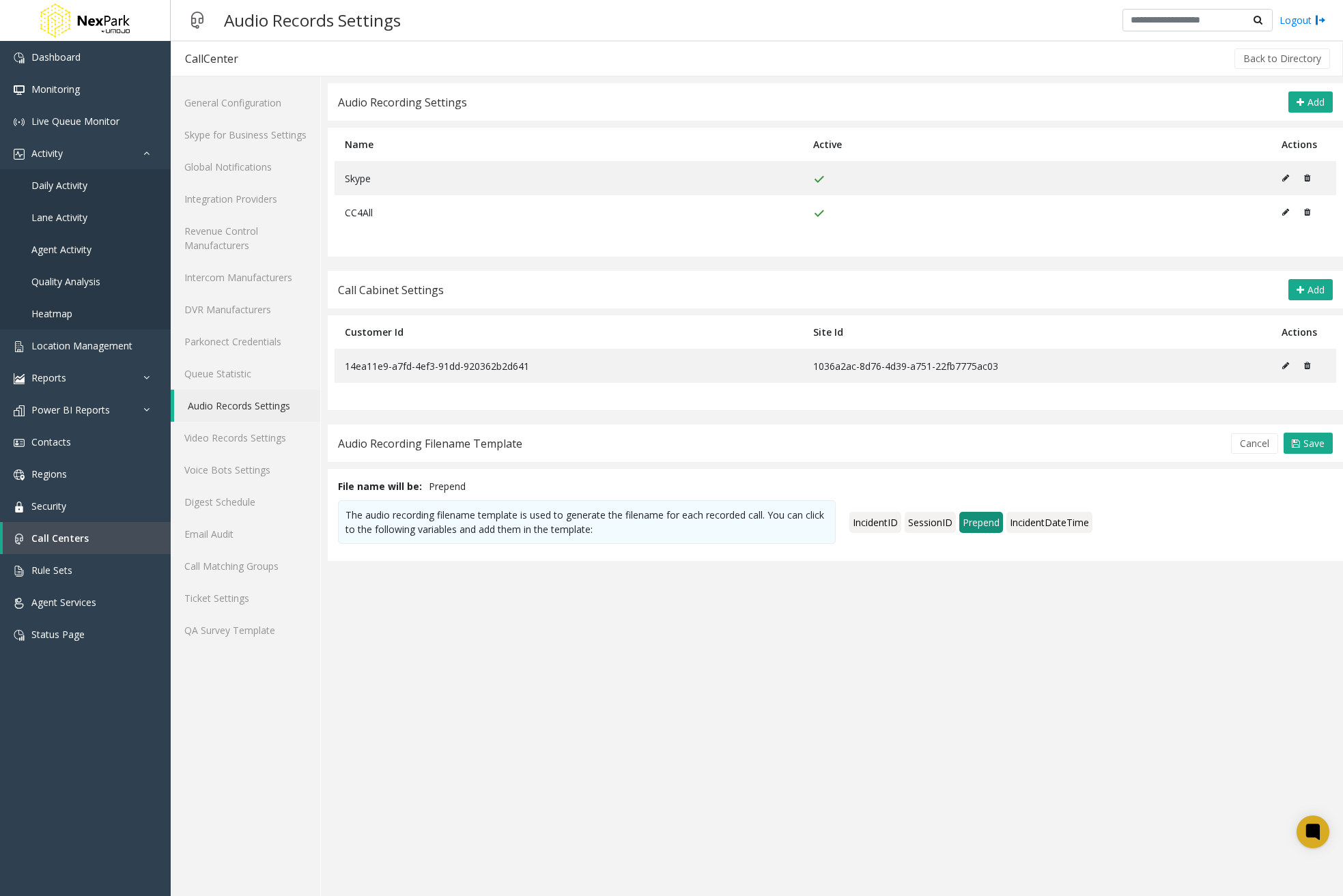
click at [982, 527] on span "Prepend" at bounding box center [982, 522] width 44 height 21
click at [875, 518] on span "IncidentID" at bounding box center [875, 522] width 52 height 21
click at [930, 521] on span "SessionID" at bounding box center [931, 522] width 51 height 21
click at [885, 530] on span "IncidentID" at bounding box center [875, 522] width 52 height 21
click at [976, 523] on span "Prepend" at bounding box center [982, 522] width 44 height 21
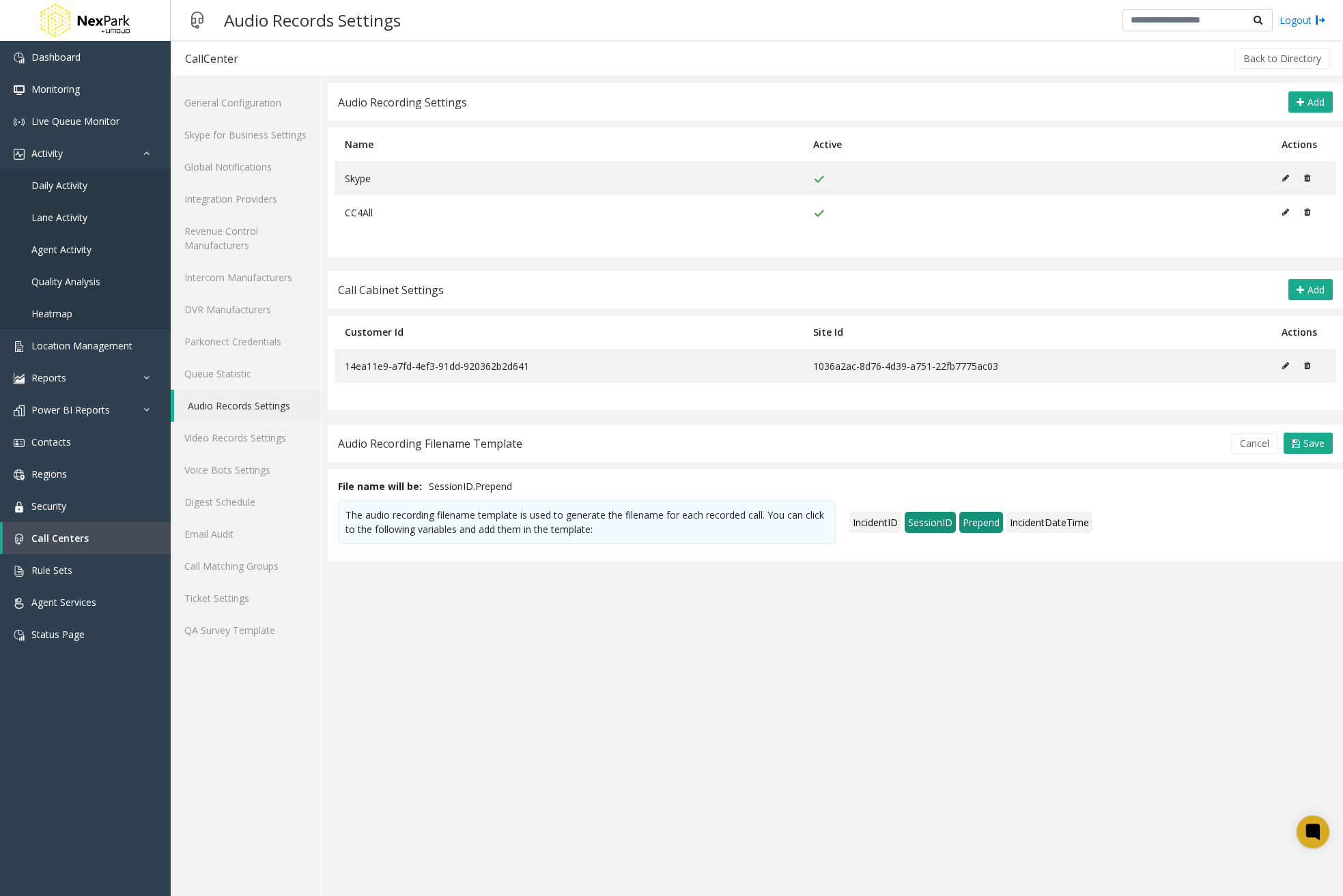
click at [1074, 521] on span "IncidentDateTime" at bounding box center [1049, 522] width 86 height 21
click at [929, 514] on span "SessionID" at bounding box center [931, 522] width 51 height 21
click at [979, 522] on span "Prepend" at bounding box center [982, 522] width 44 height 21
click at [1057, 526] on span "IncidentDateTime" at bounding box center [1049, 522] width 86 height 21
click at [884, 524] on span "IncidentID" at bounding box center [875, 522] width 52 height 21
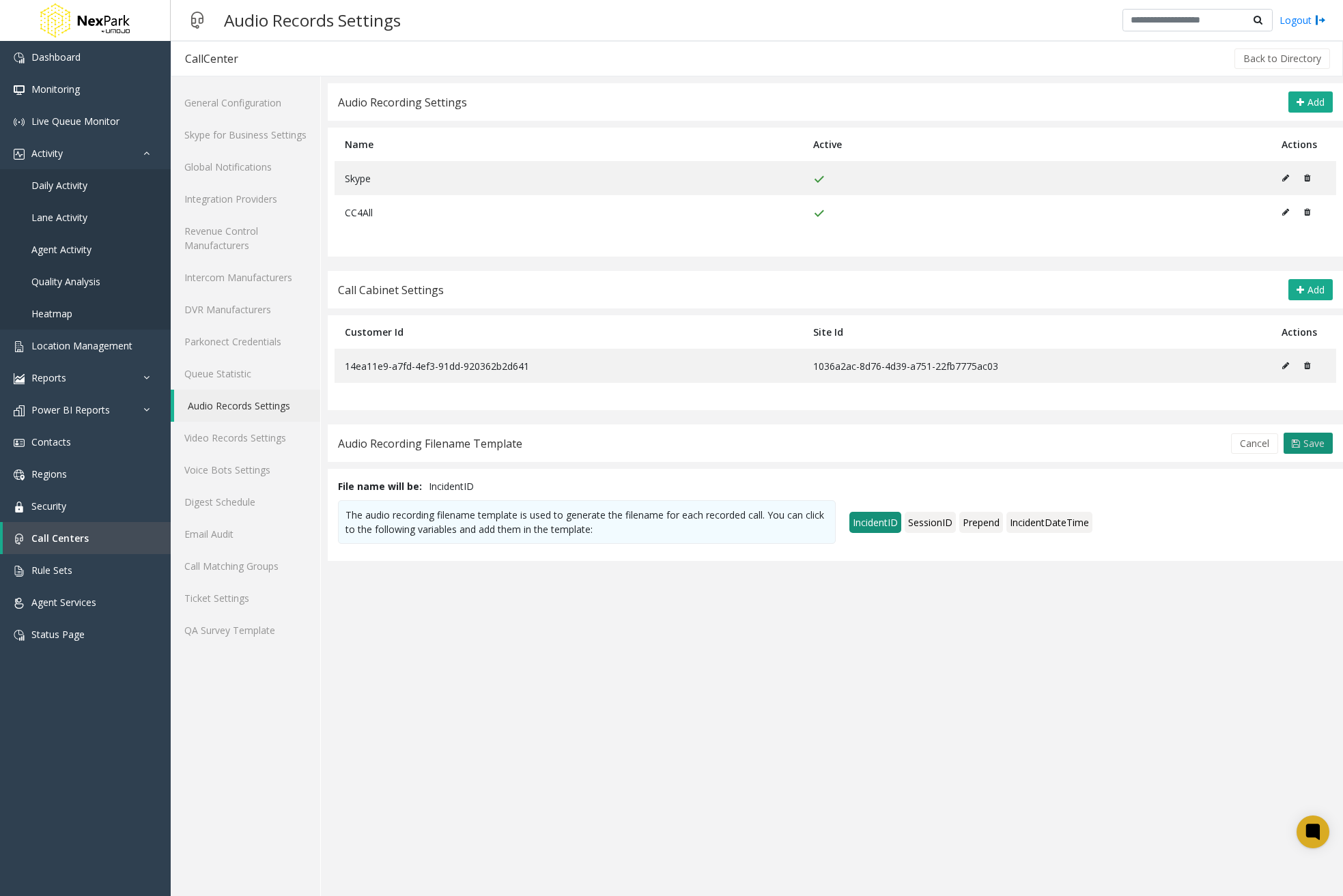
click at [1311, 441] on span "Save" at bounding box center [1314, 444] width 21 height 13
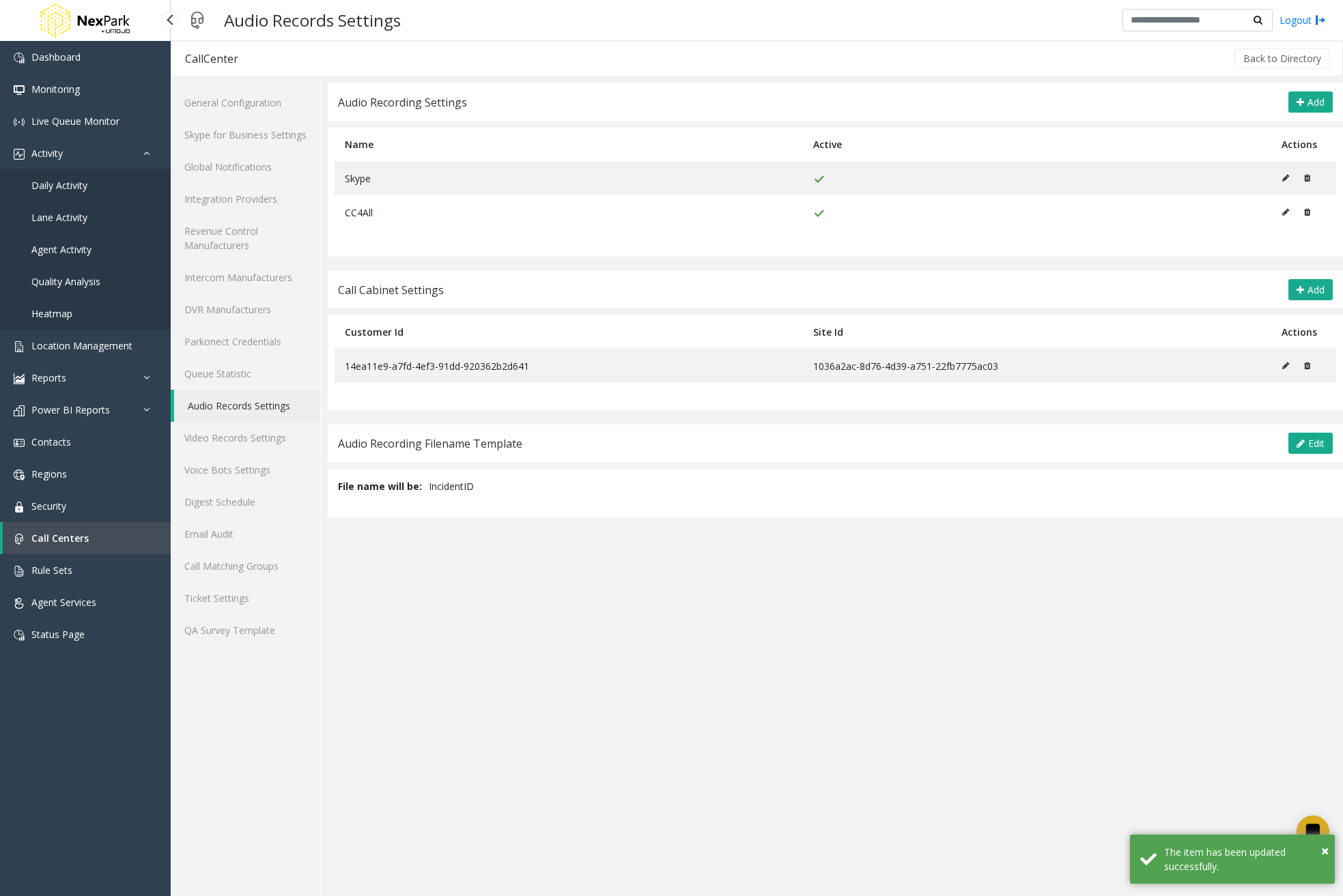
click at [101, 191] on link "Daily Activity" at bounding box center [85, 185] width 171 height 32
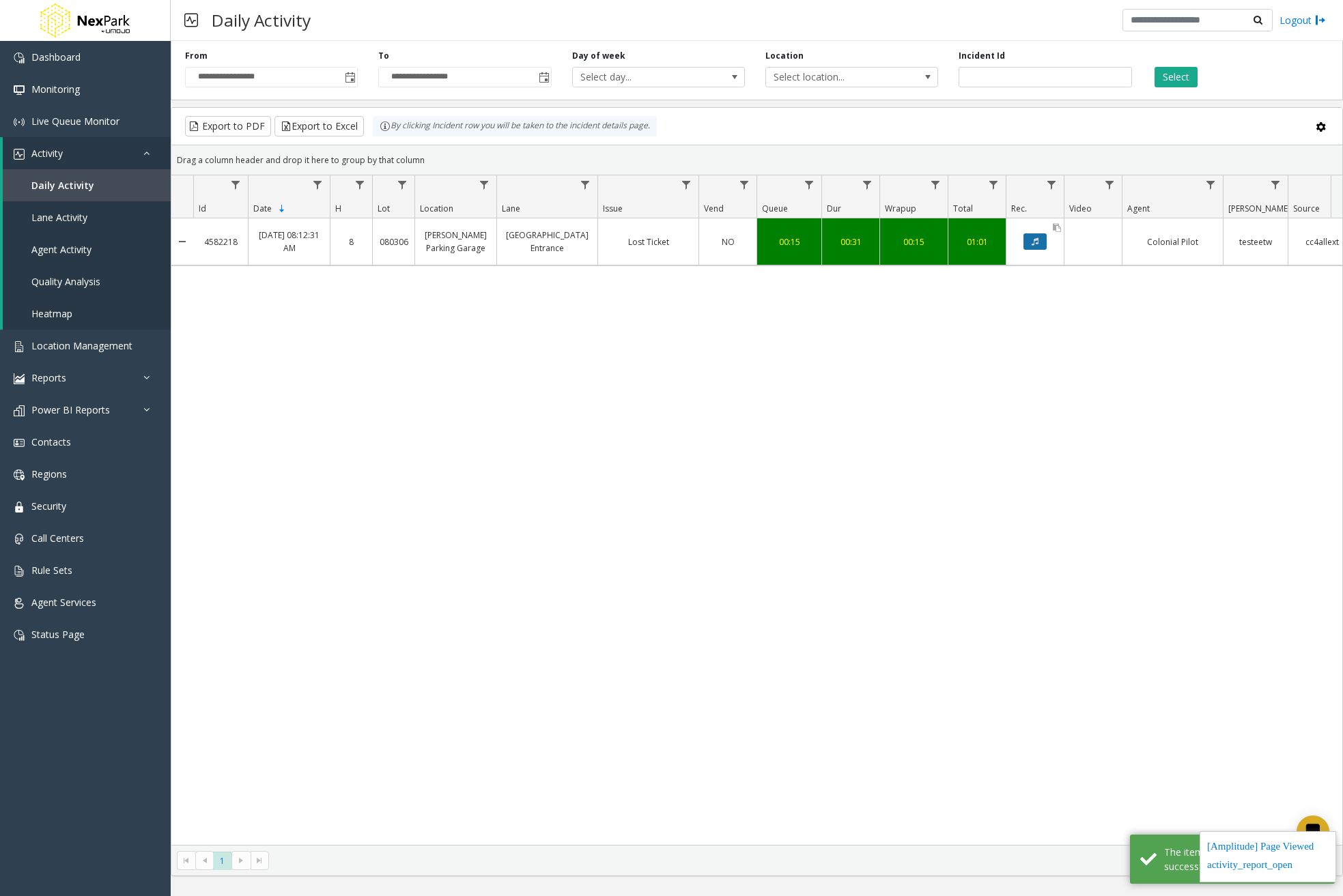
click at [1046, 247] on button "Data table" at bounding box center [1035, 242] width 23 height 16
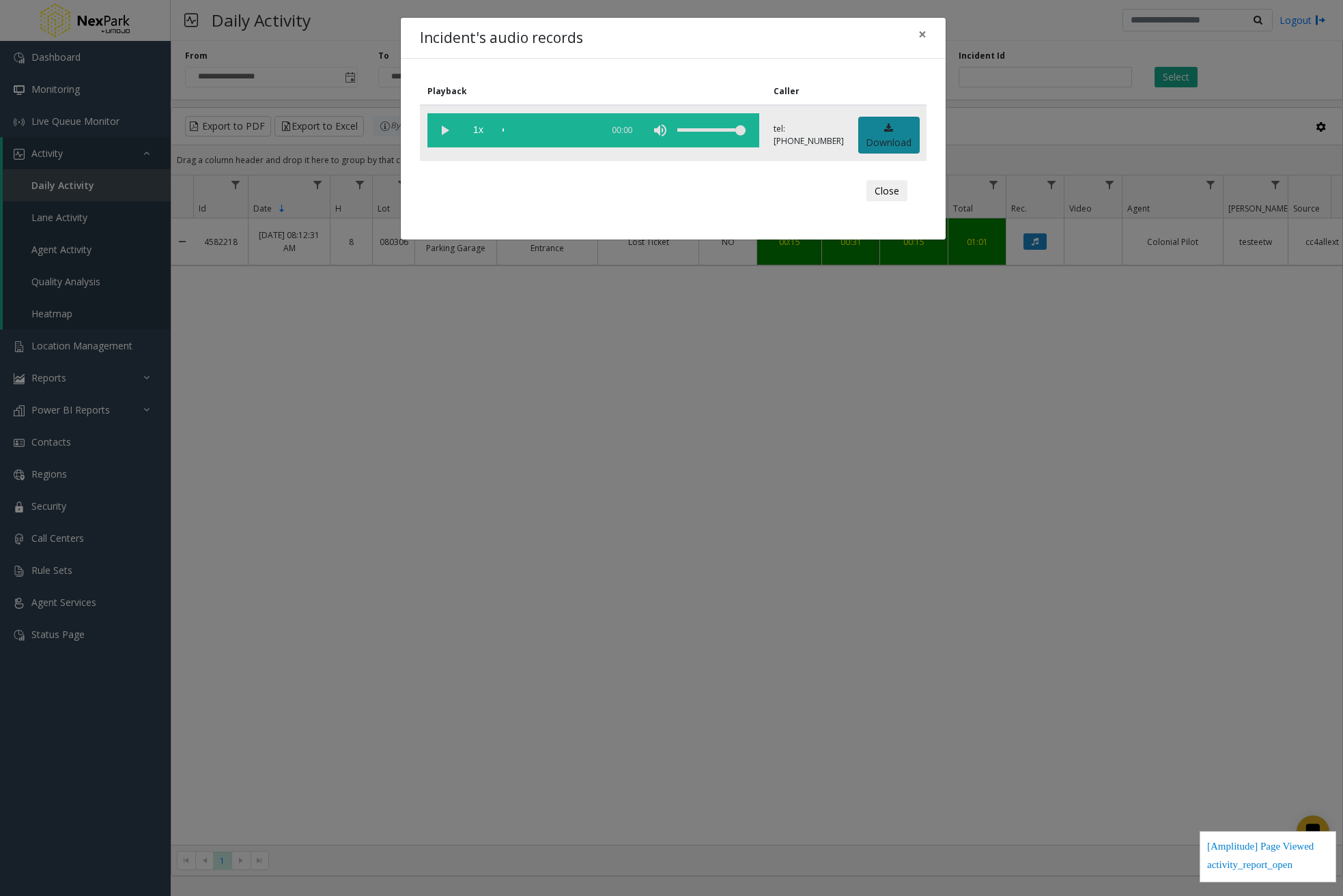
click at [880, 129] on link "Download" at bounding box center [889, 135] width 61 height 38
click at [923, 36] on span "×" at bounding box center [922, 34] width 8 height 19
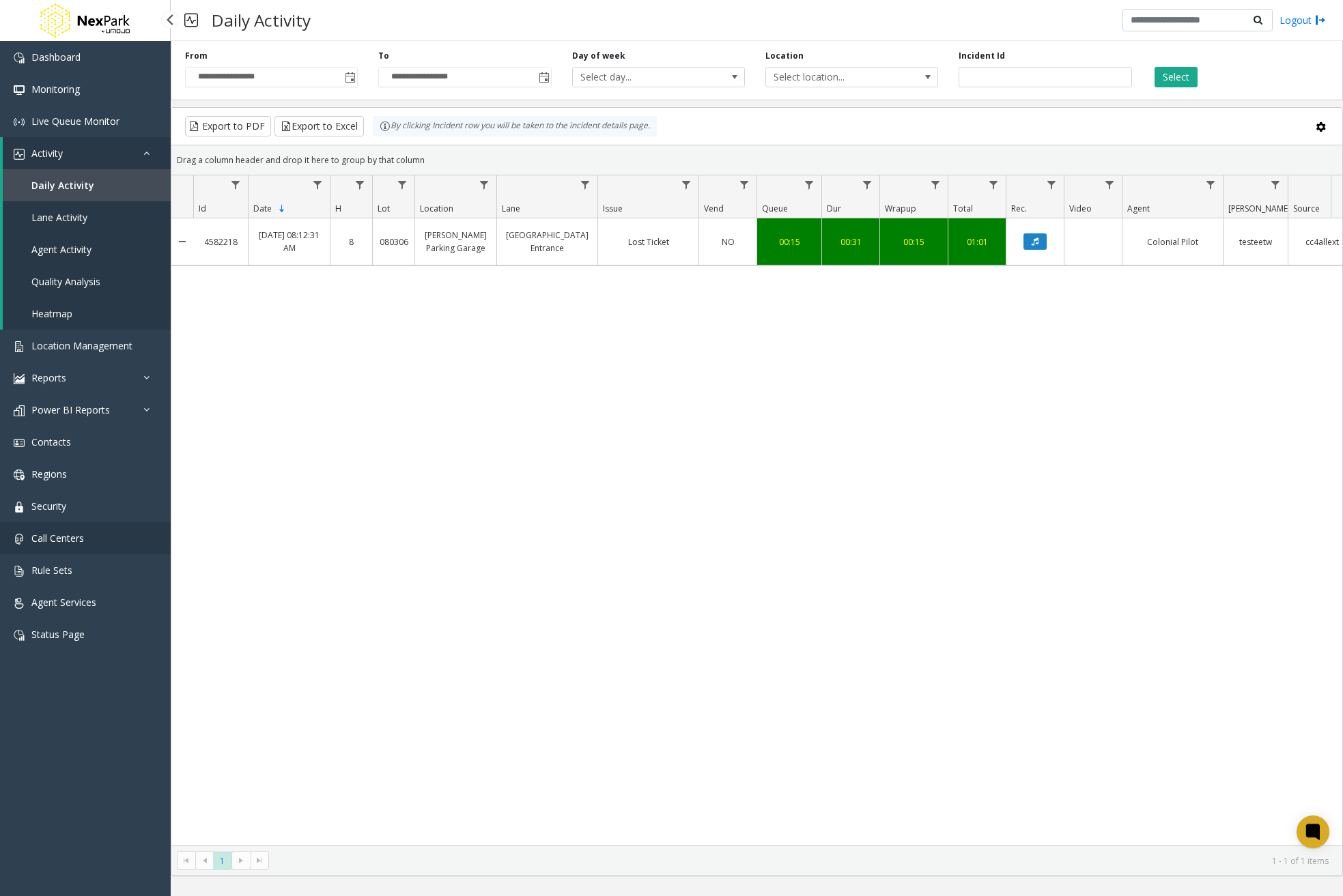
click at [86, 533] on link "Call Centers" at bounding box center [85, 538] width 171 height 32
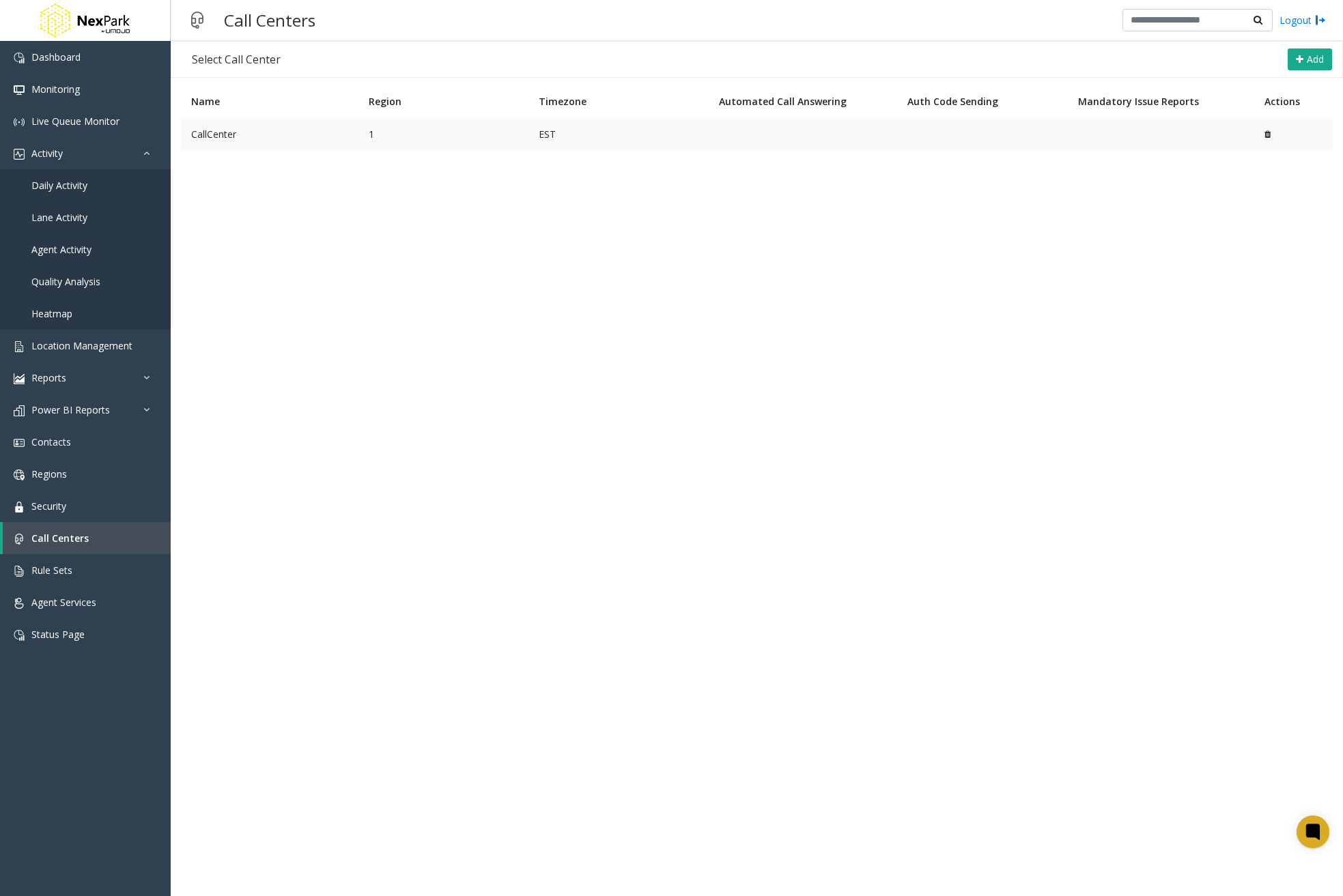
click at [390, 125] on td "1" at bounding box center [443, 134] width 170 height 33
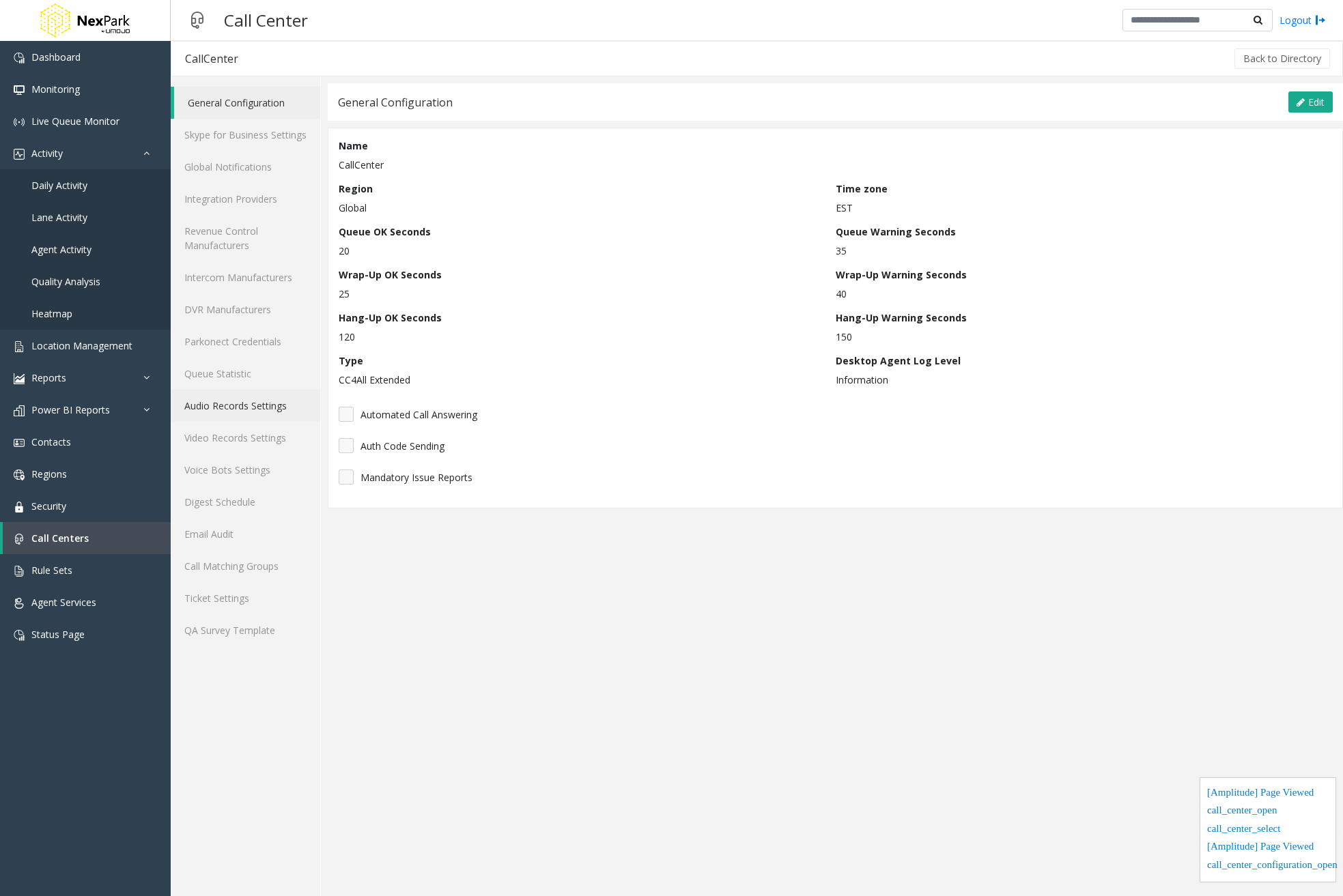
click at [237, 407] on link "Audio Records Settings" at bounding box center [245, 406] width 149 height 32
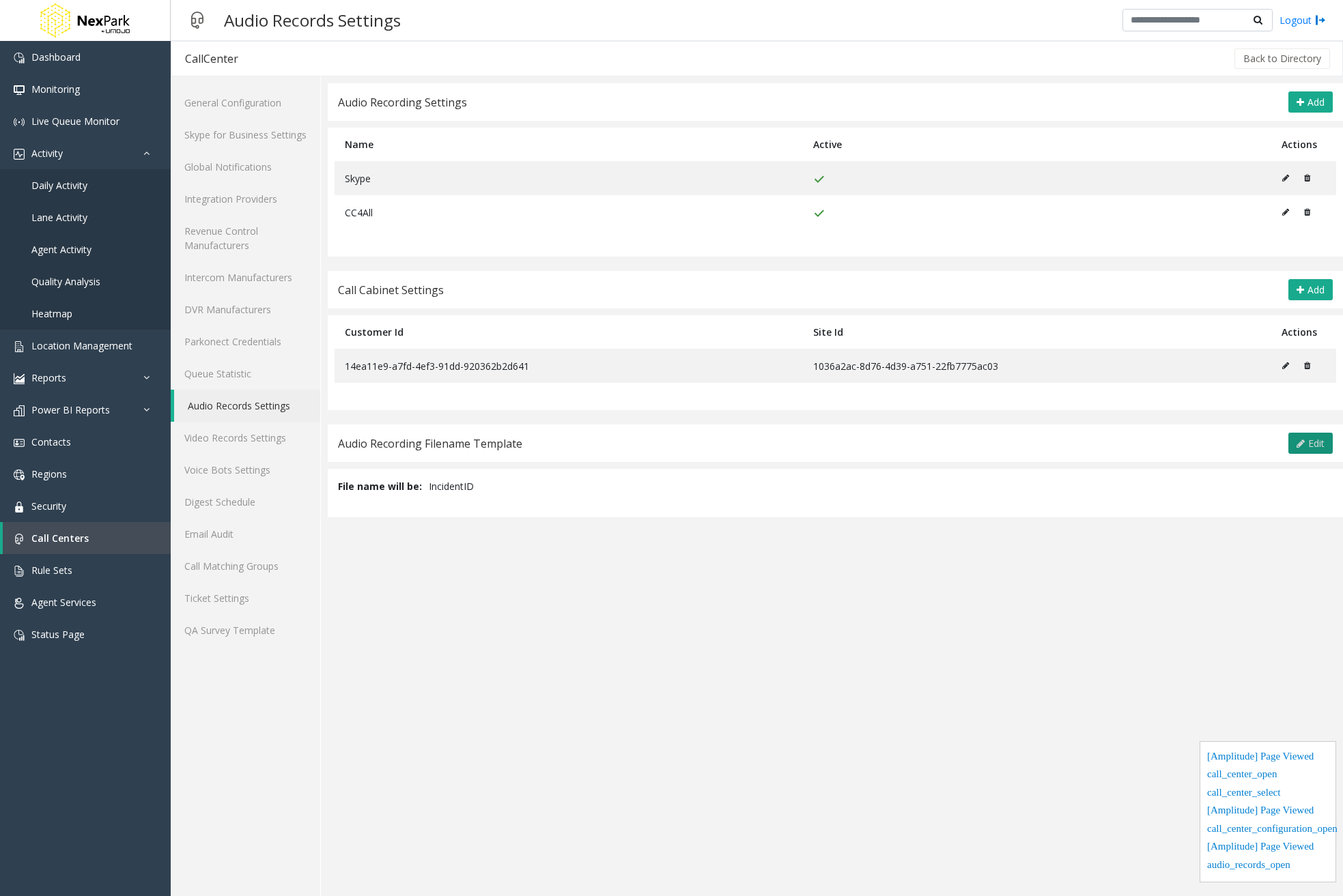
click at [1319, 444] on span "Edit" at bounding box center [1317, 444] width 16 height 13
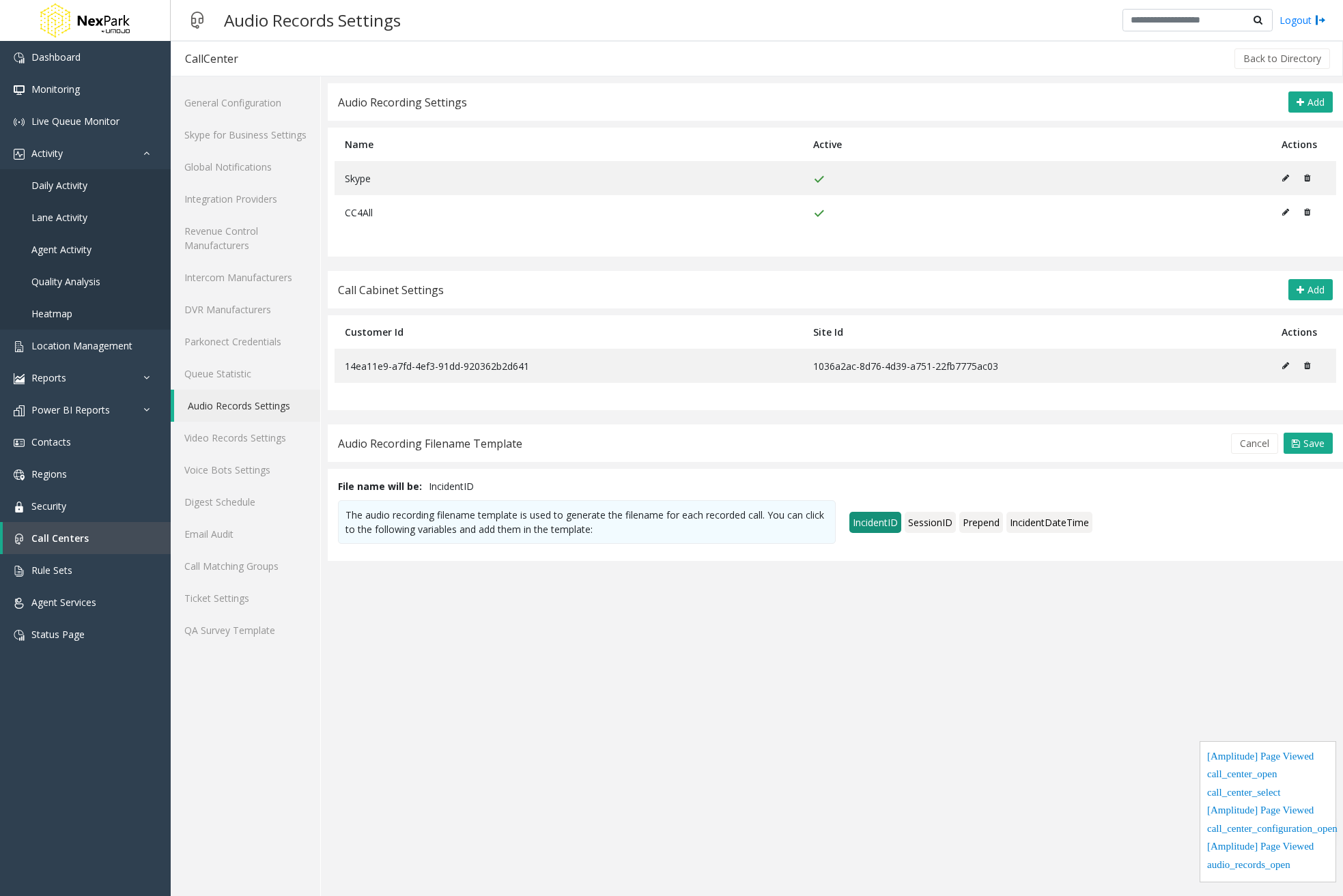
click at [879, 522] on span "IncidentID" at bounding box center [875, 522] width 52 height 21
click at [940, 527] on span "SessionID" at bounding box center [931, 522] width 51 height 21
click at [1314, 441] on span "Save" at bounding box center [1314, 444] width 21 height 13
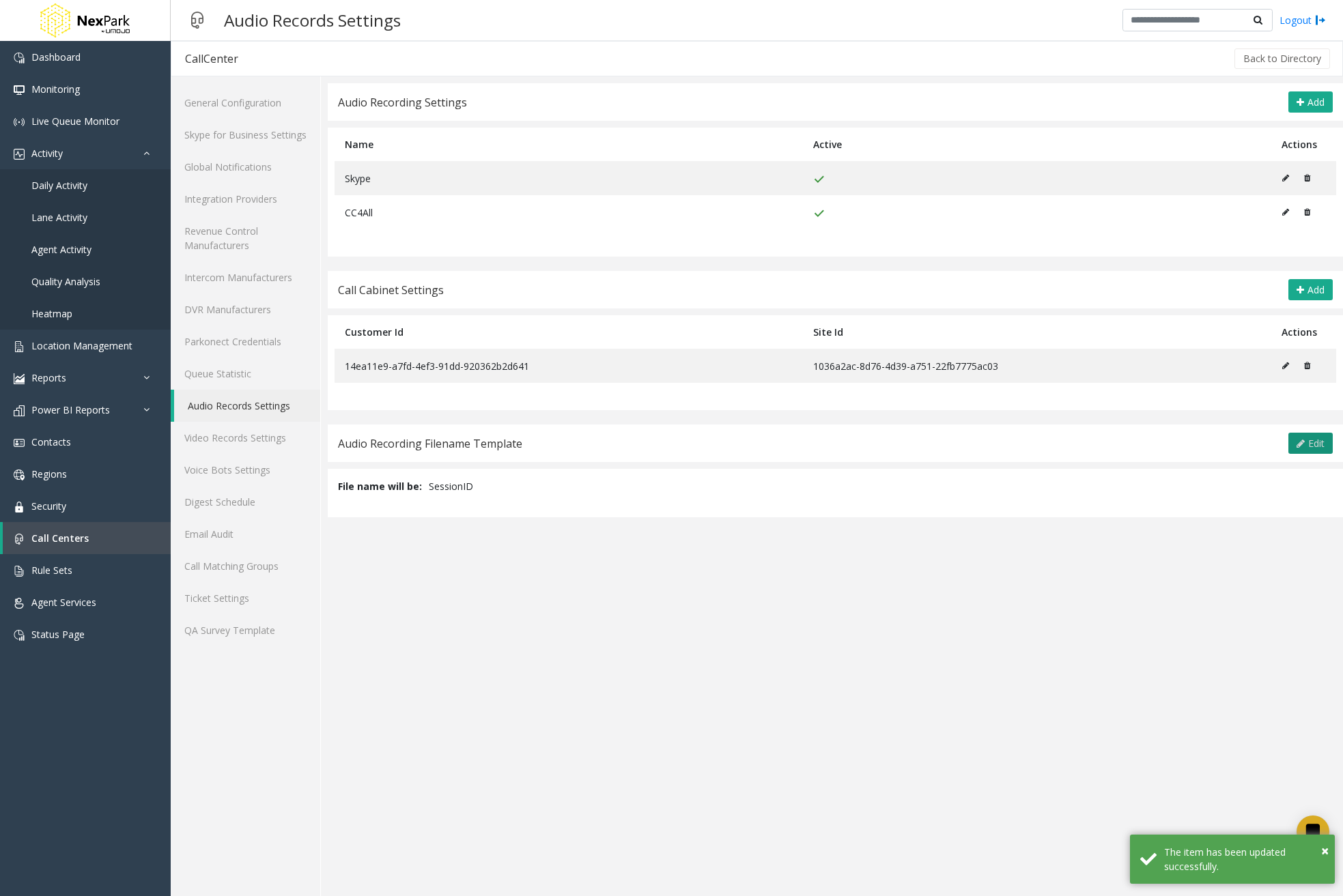
click at [1309, 444] on span "Edit" at bounding box center [1317, 444] width 16 height 13
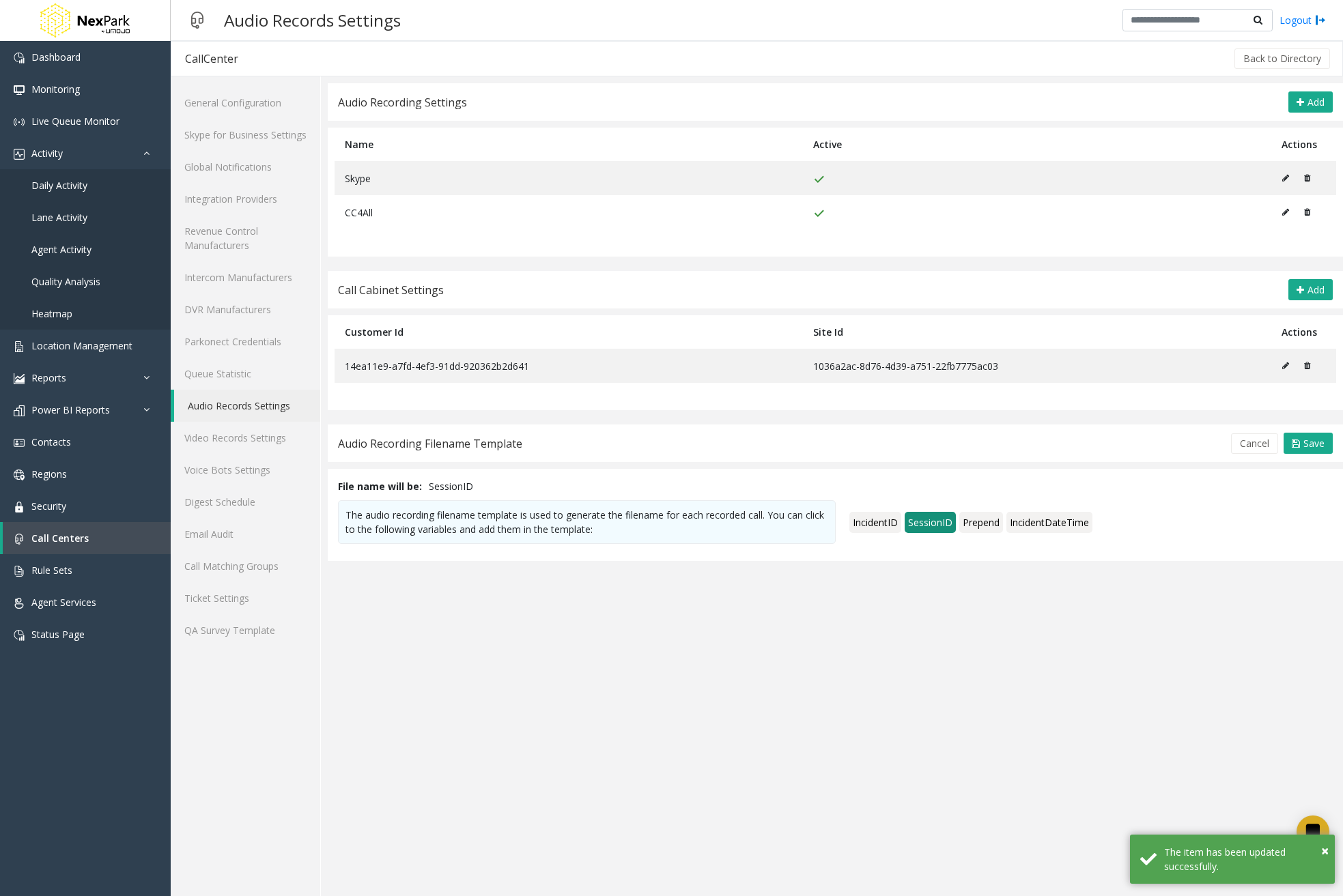
click at [893, 524] on span "IncidentID" at bounding box center [875, 522] width 52 height 21
click at [991, 527] on span "Prepend" at bounding box center [982, 522] width 44 height 21
click at [1035, 527] on span "IncidentDateTime" at bounding box center [1049, 522] width 86 height 21
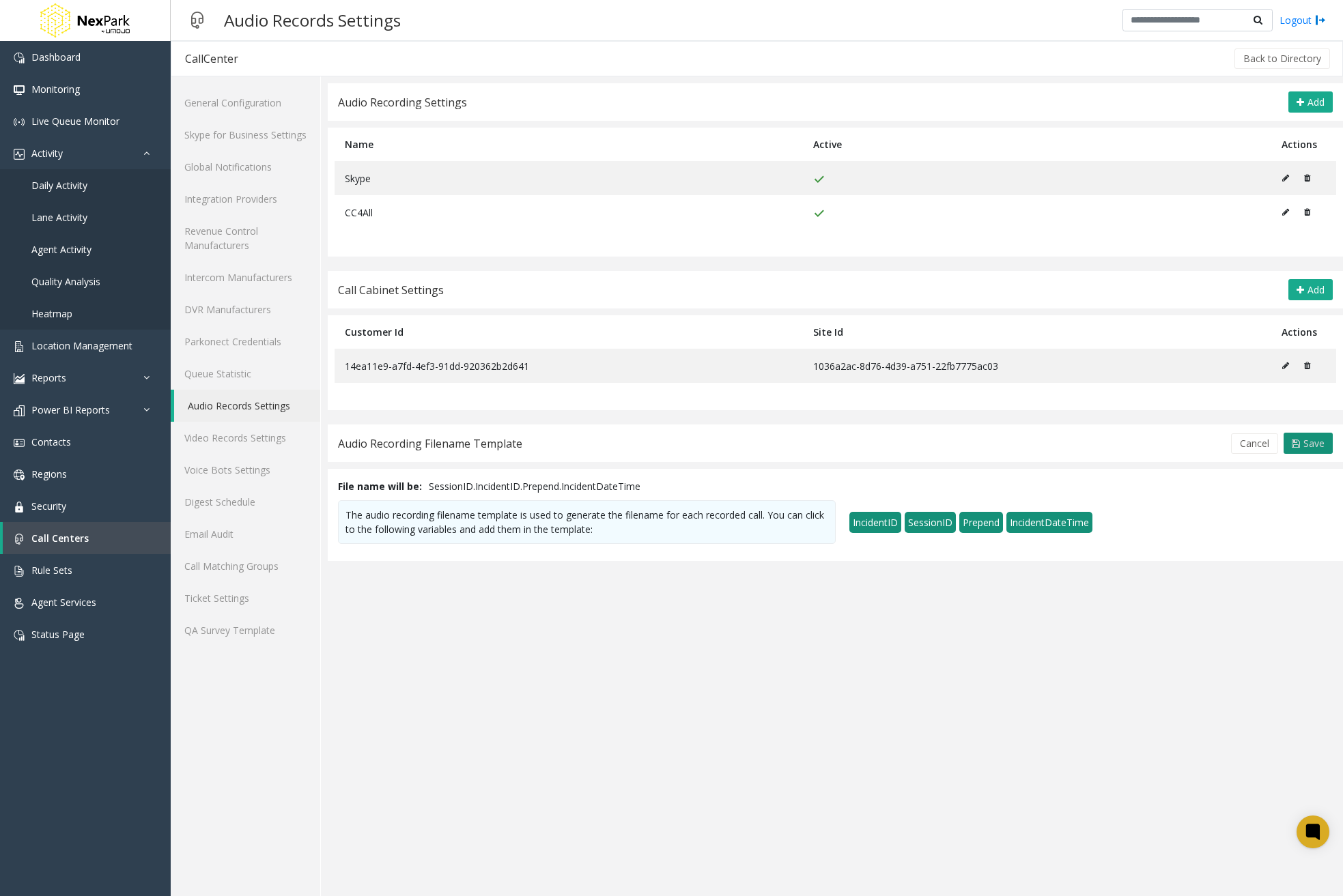
click at [1317, 450] on button "Save" at bounding box center [1308, 444] width 49 height 22
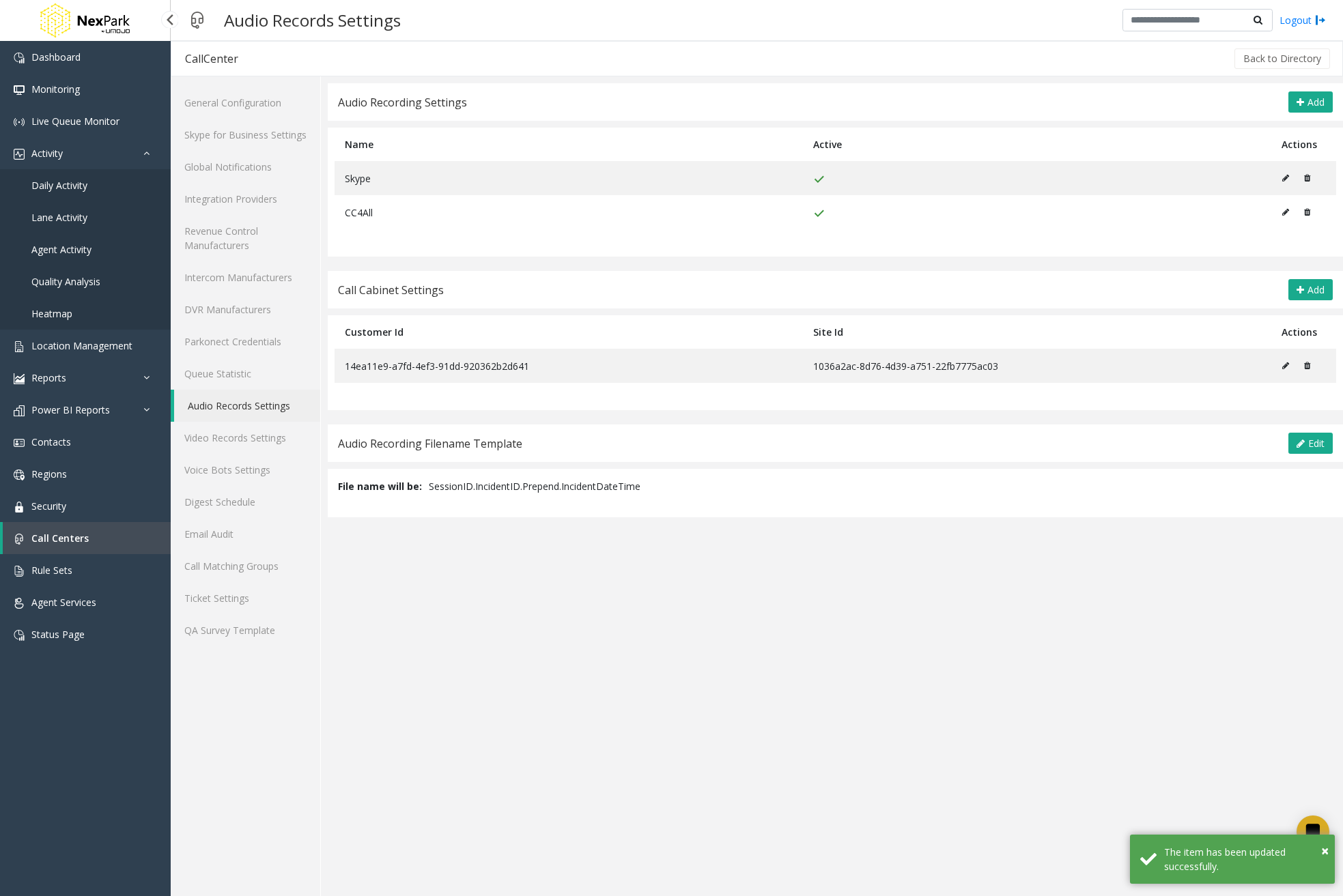
click at [99, 181] on link "Daily Activity" at bounding box center [85, 185] width 171 height 32
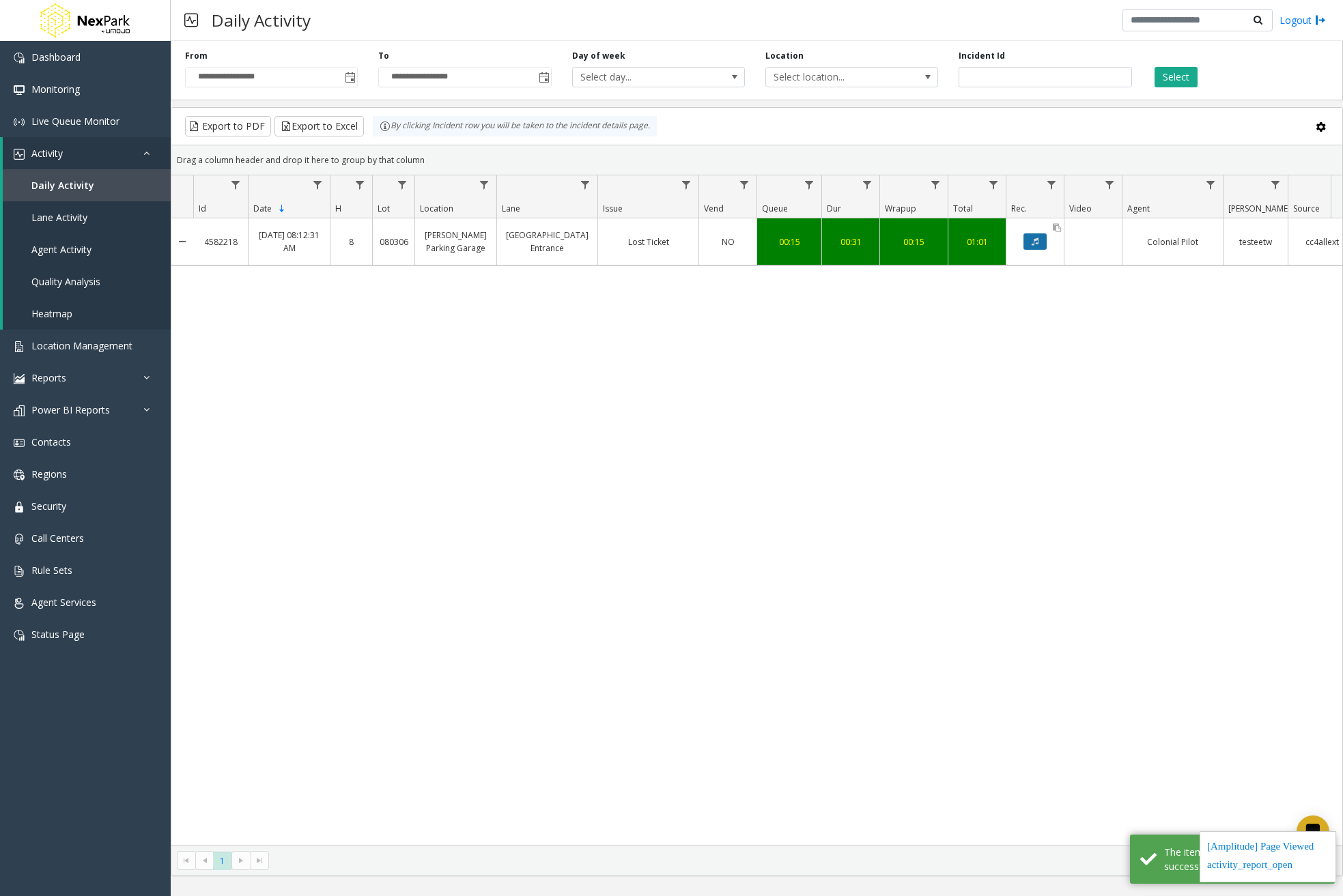
click at [1044, 240] on button "Data table" at bounding box center [1035, 242] width 23 height 16
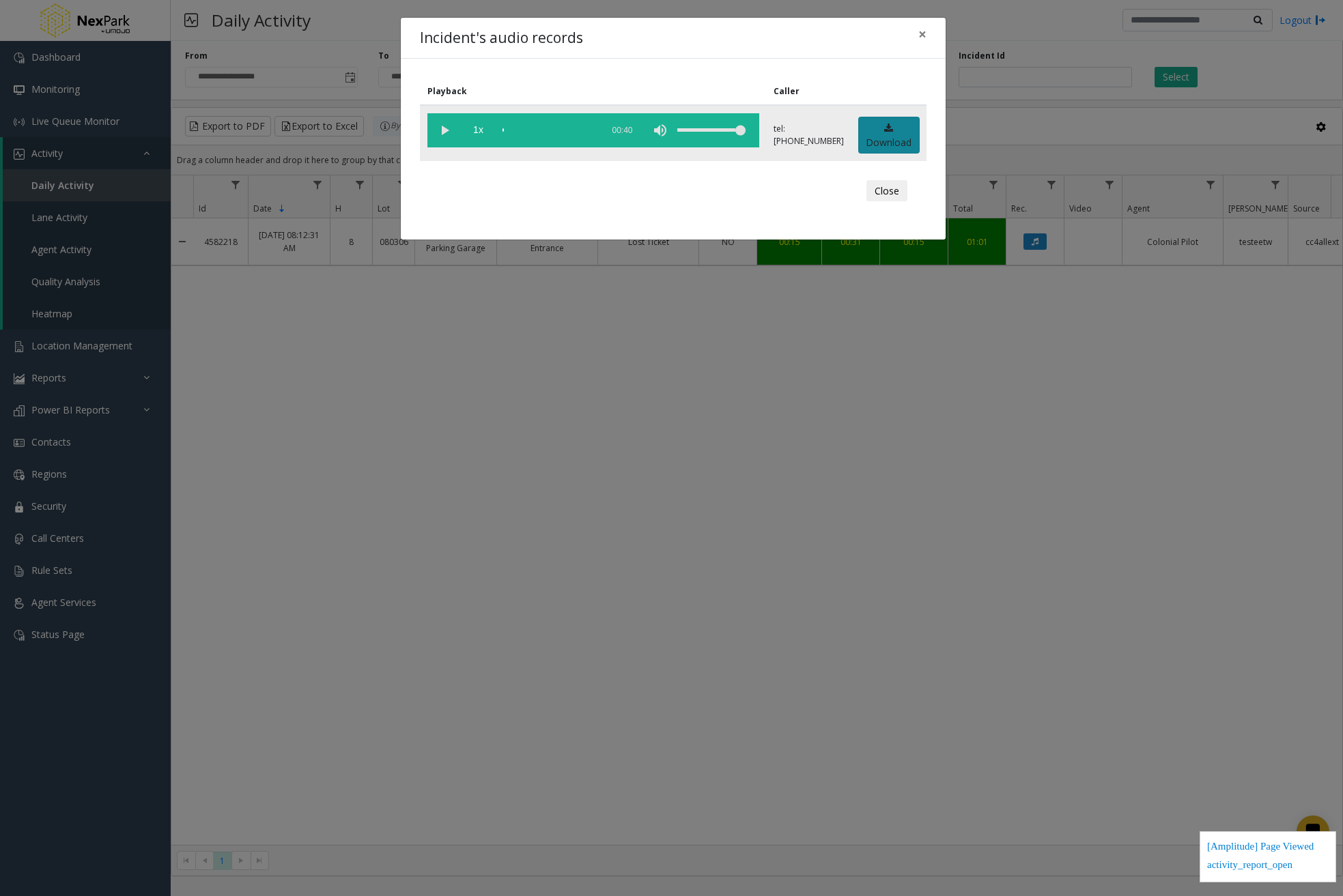
click at [899, 135] on link "Download" at bounding box center [889, 135] width 61 height 38
click at [926, 38] on span "×" at bounding box center [922, 34] width 8 height 19
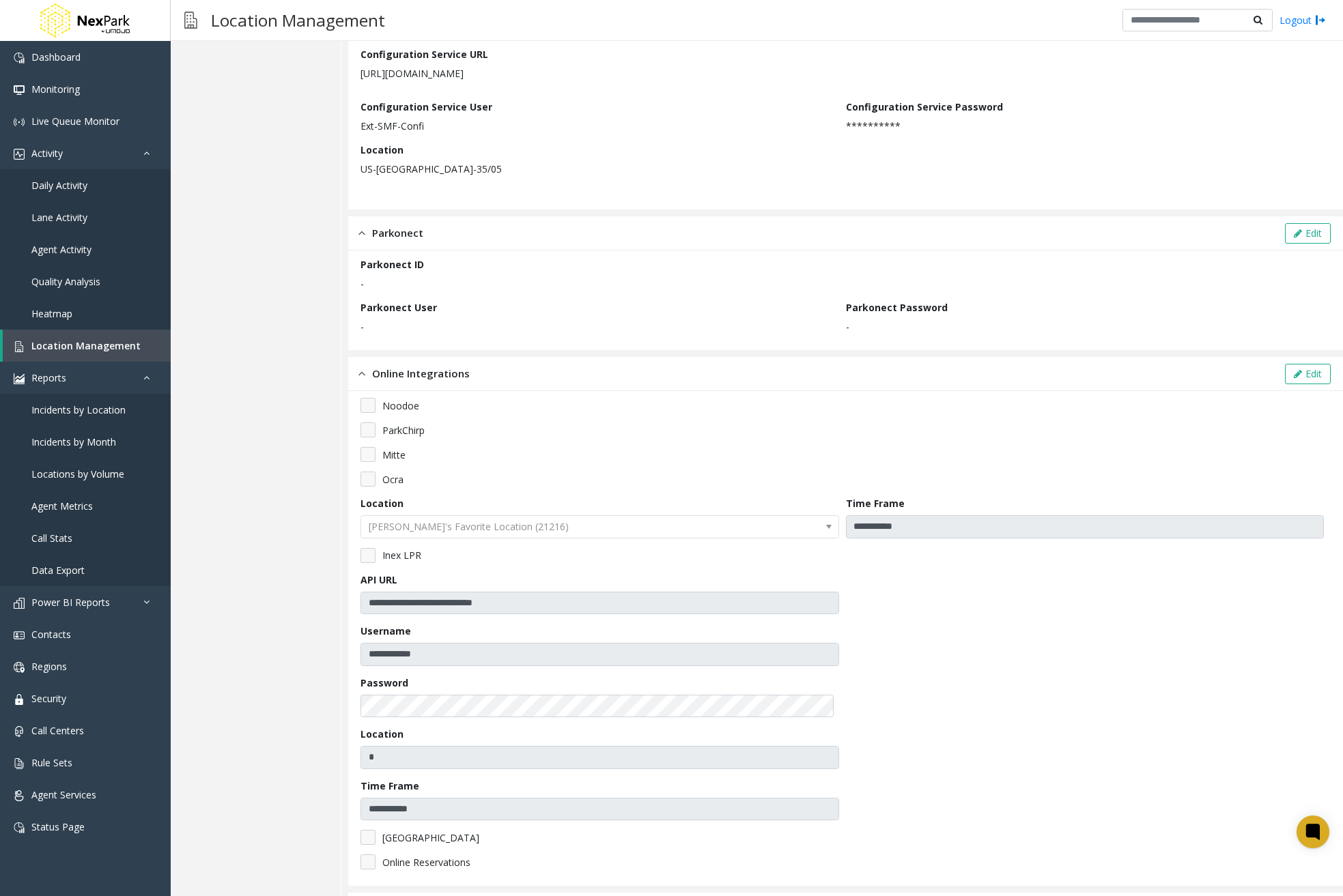
scroll to position [472, 0]
